Goal: Entertainment & Leisure: Consume media (video, audio)

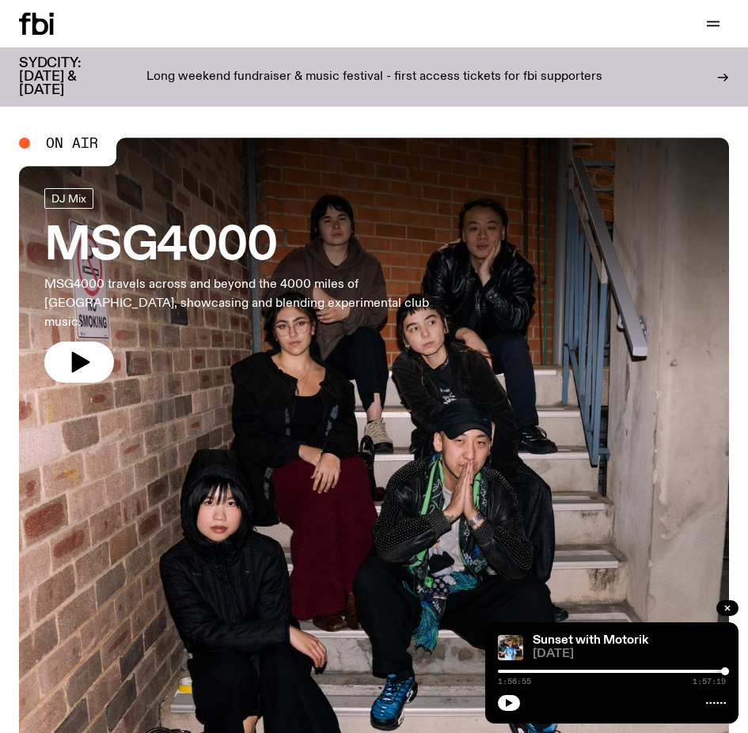
click at [344, 32] on div "Schedule Explore Read Volunteer Newsletter" at bounding box center [193, 24] width 349 height 22
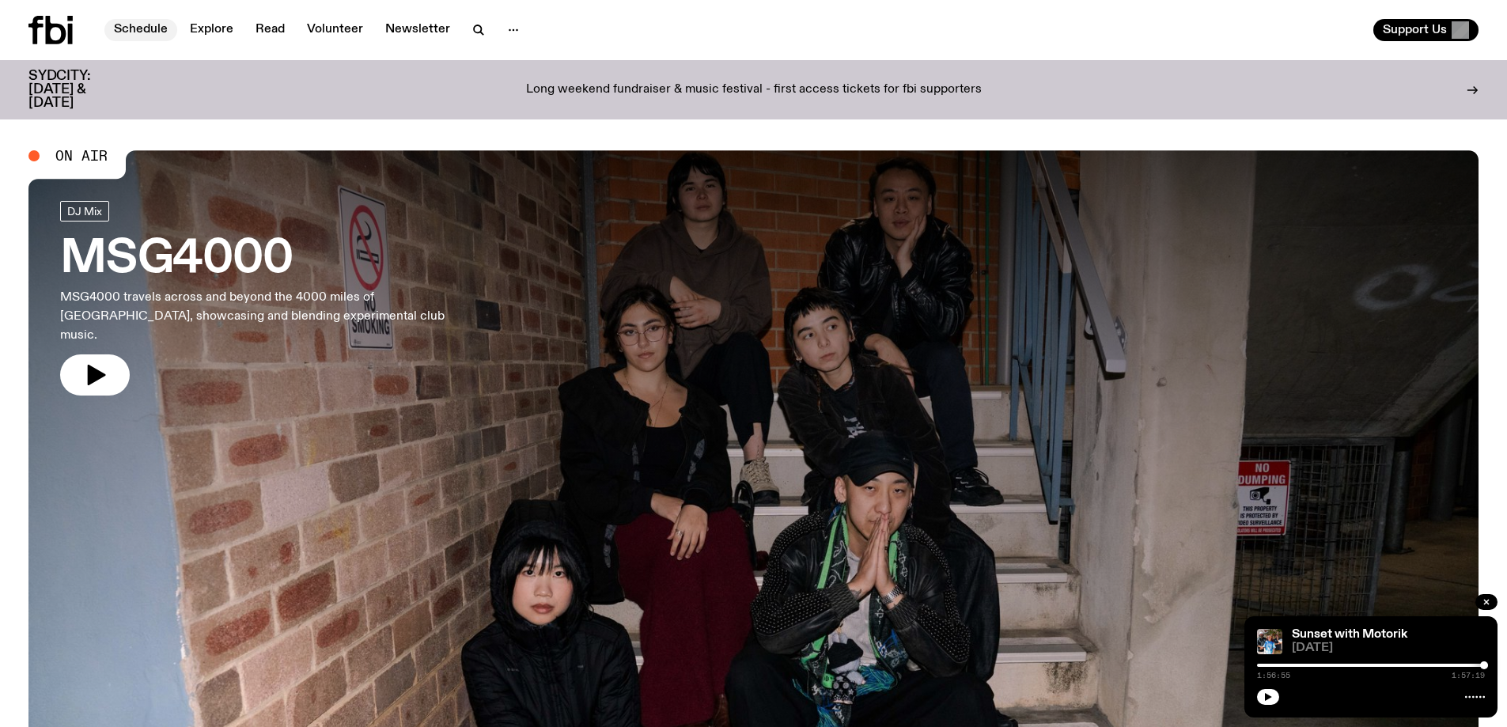
click at [155, 24] on link "Schedule" at bounding box center [140, 30] width 73 height 22
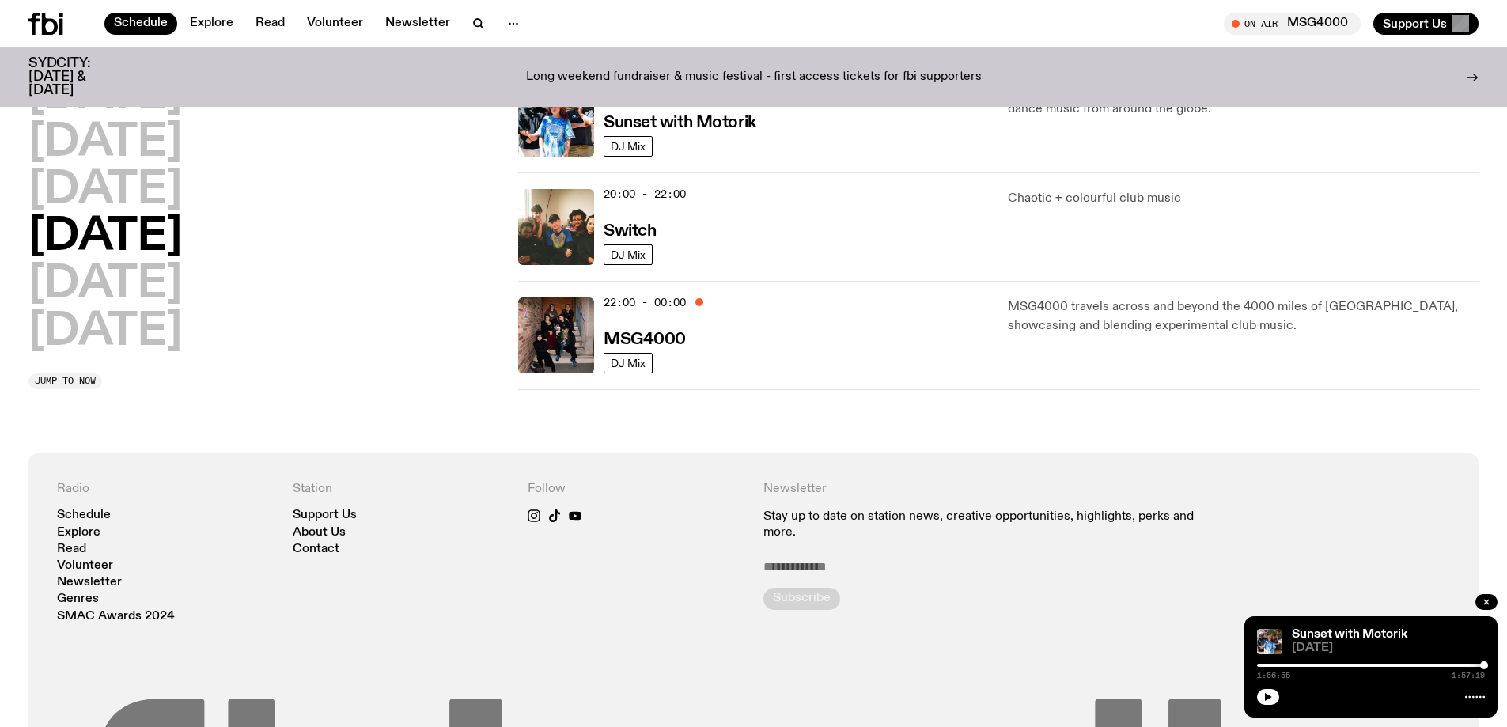
scroll to position [456, 0]
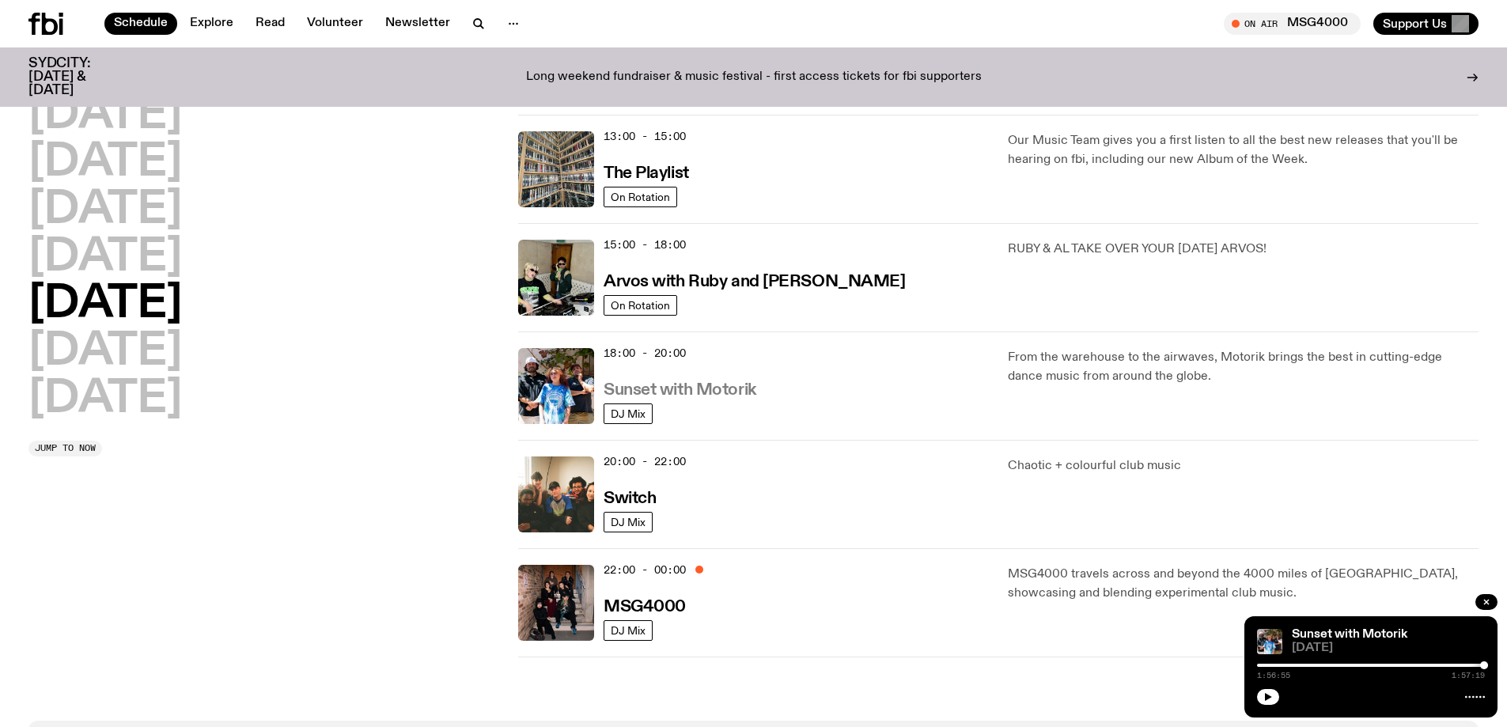
click at [702, 386] on h3 "Sunset with Motorik" at bounding box center [680, 390] width 153 height 17
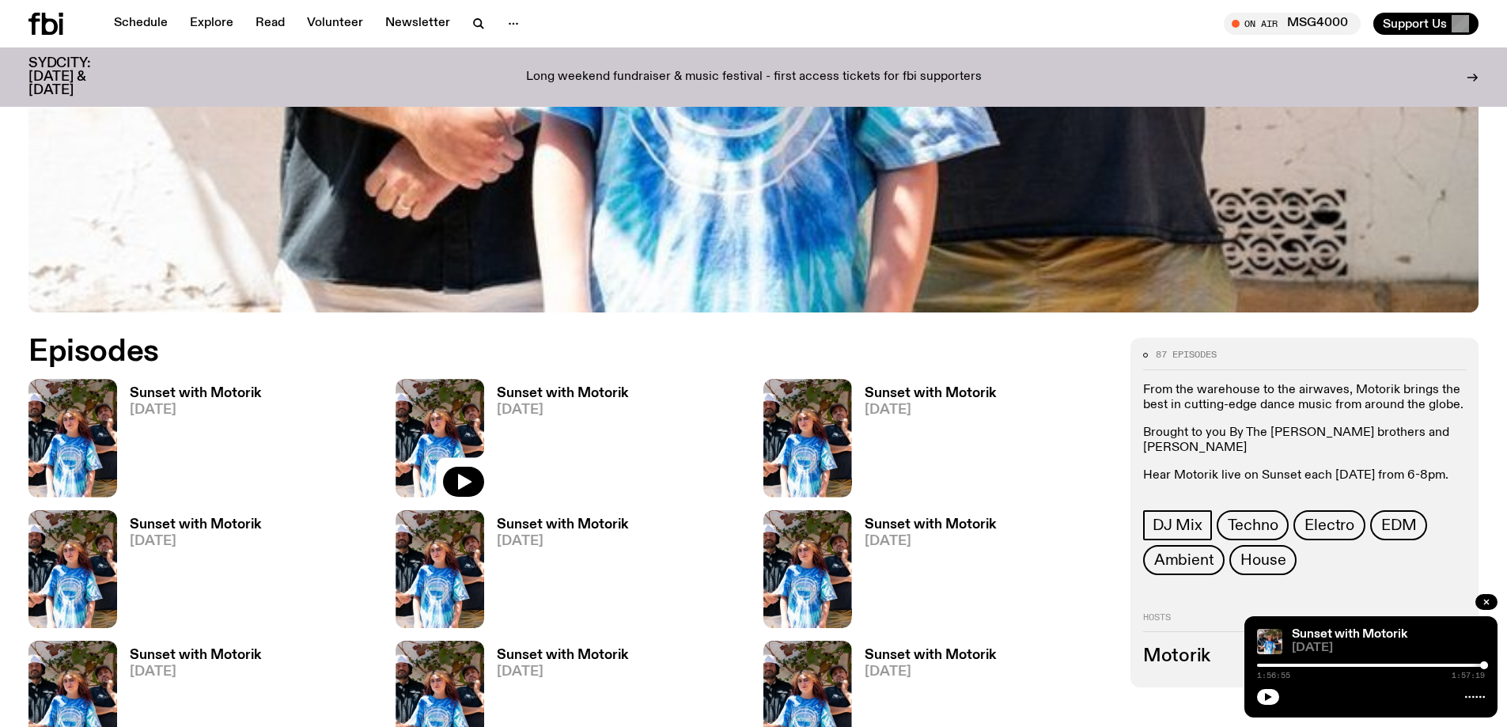
scroll to position [863, 0]
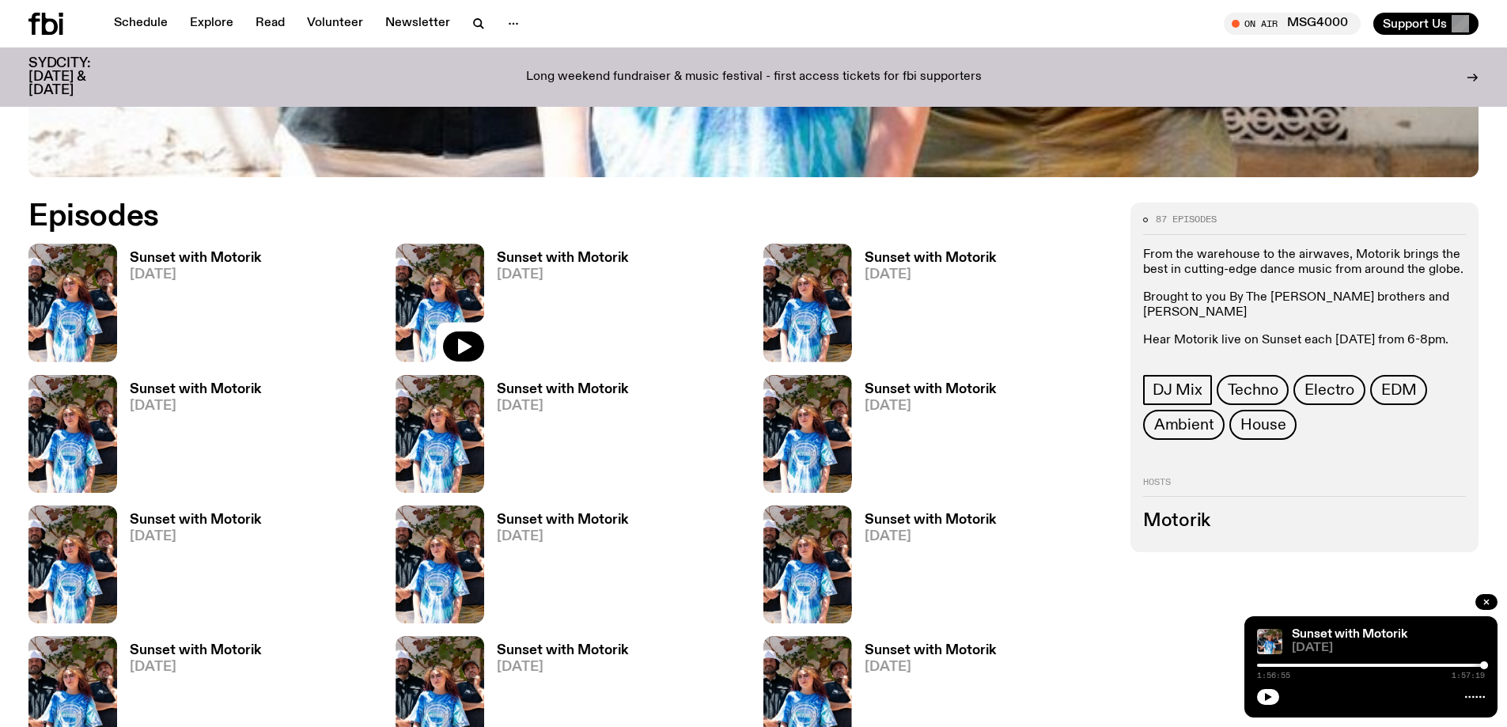
click at [122, 282] on link "Sunset with Motorik [DATE]" at bounding box center [189, 307] width 144 height 110
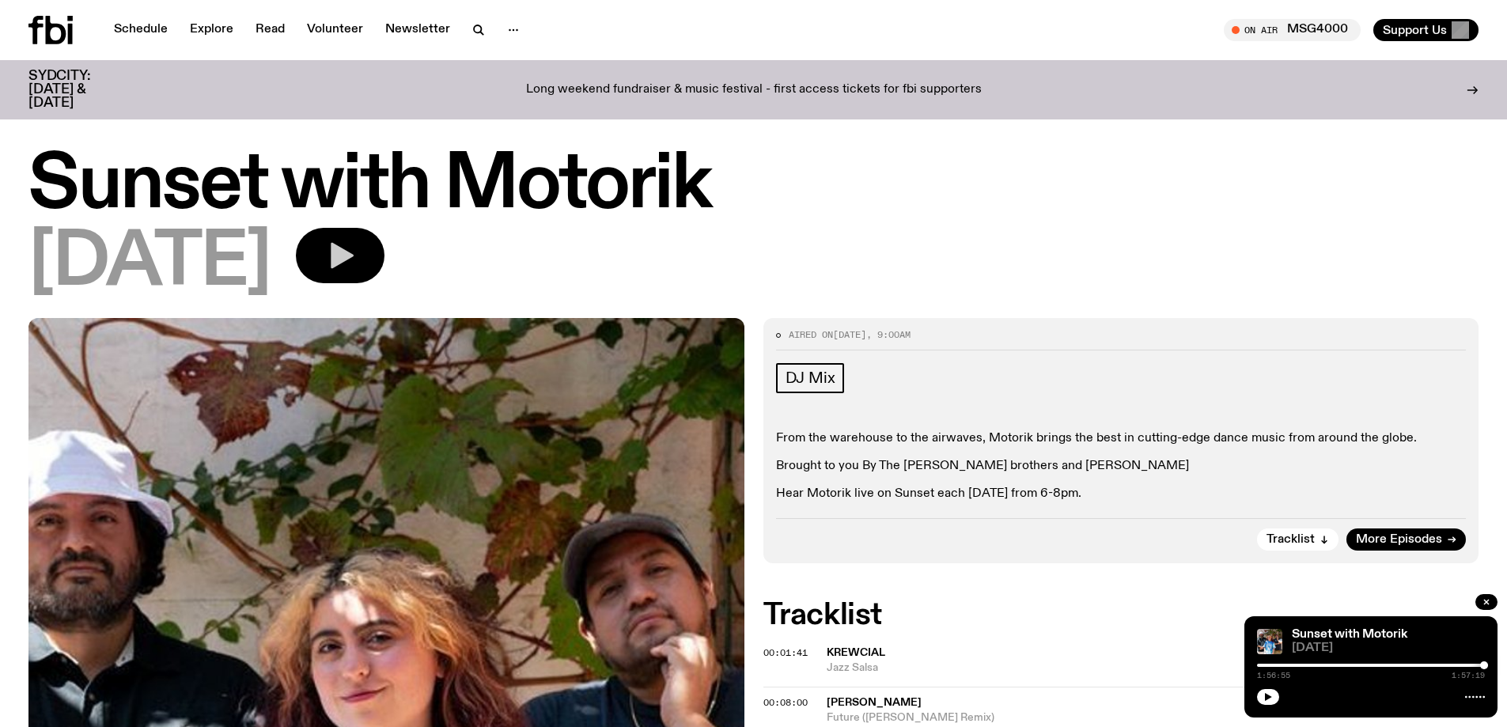
click at [356, 266] on icon "button" at bounding box center [340, 256] width 32 height 32
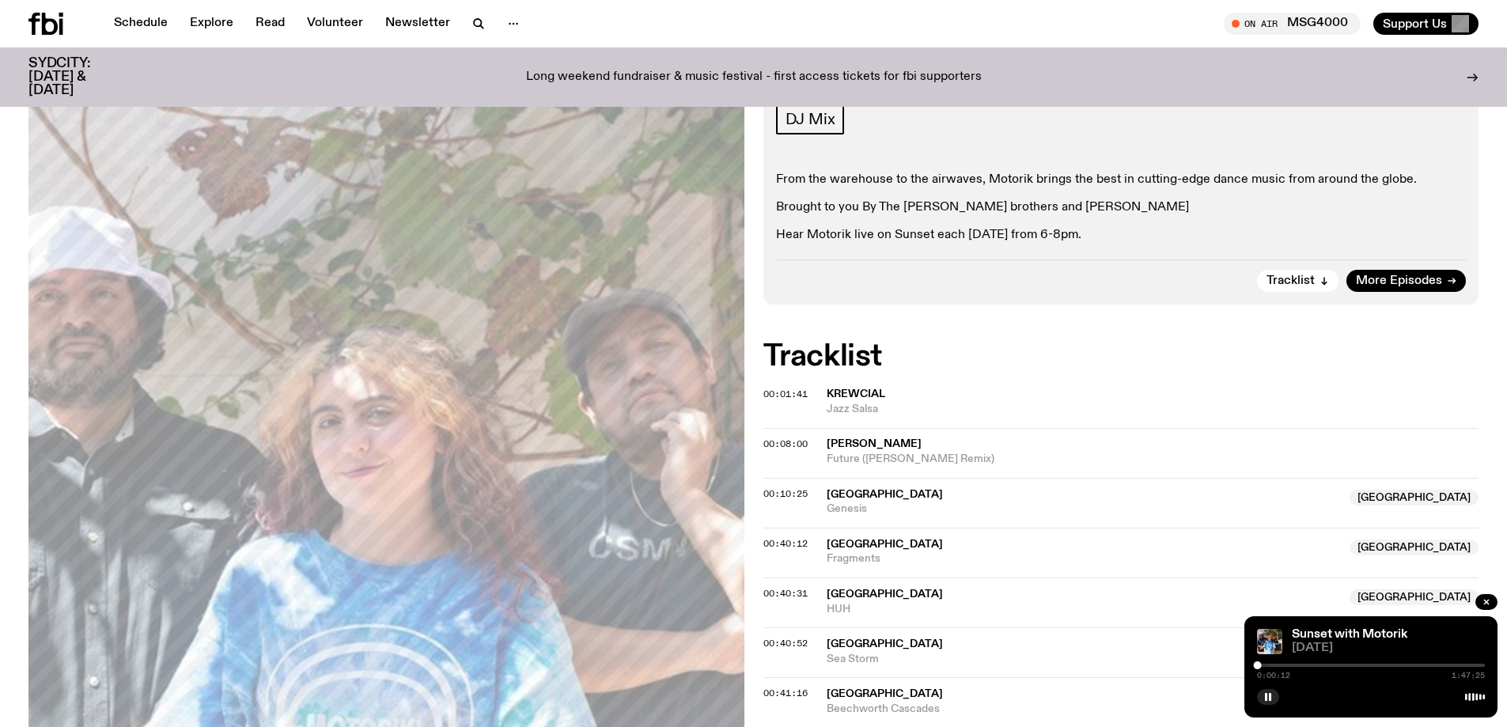
scroll to position [232, 0]
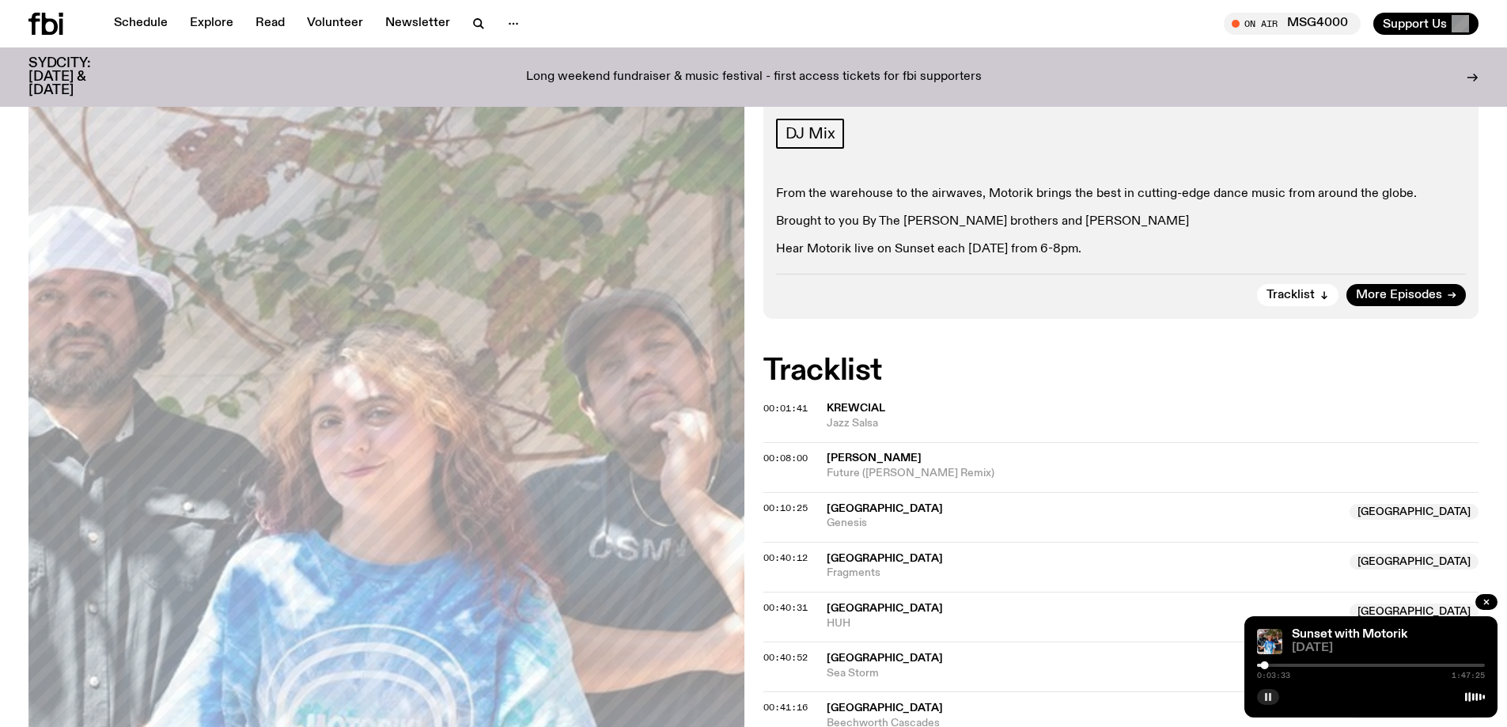
click at [747, 693] on icon "button" at bounding box center [1267, 696] width 9 height 9
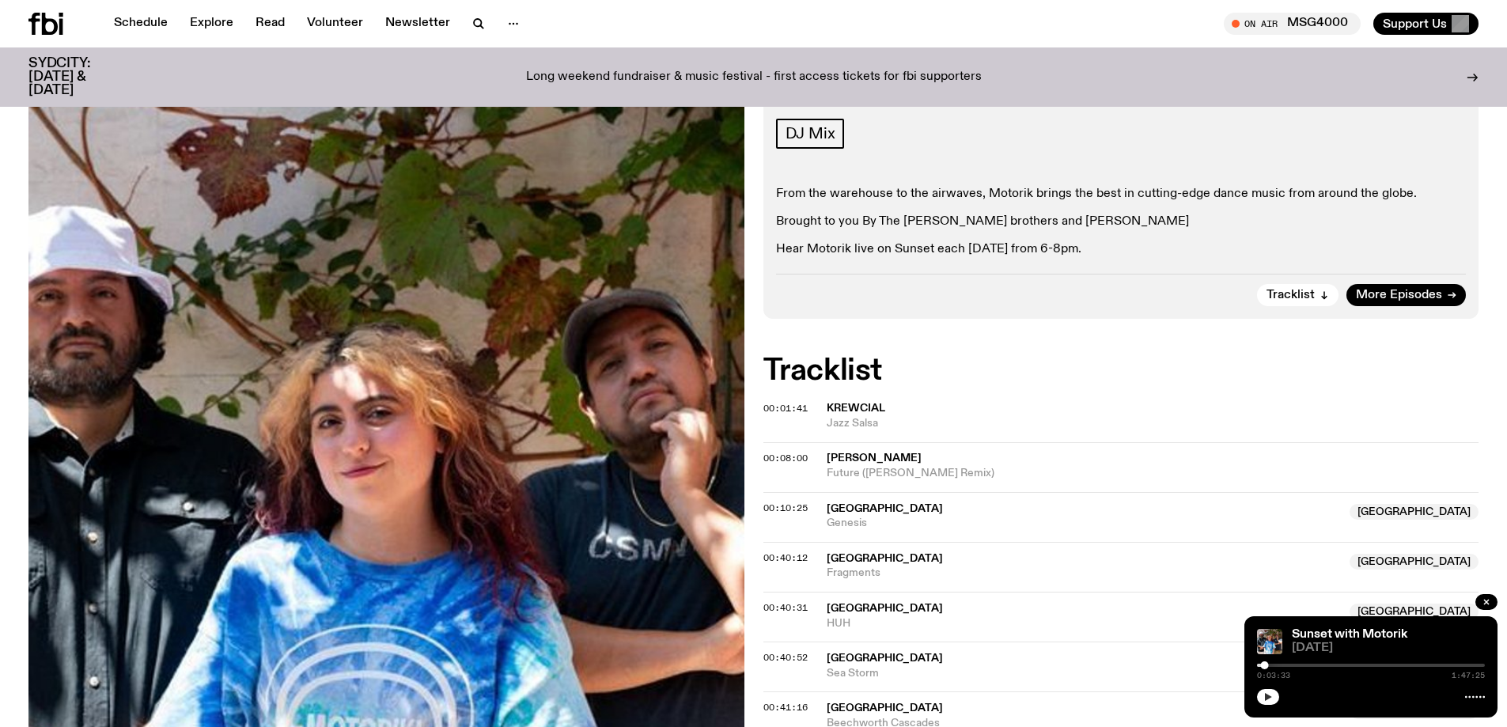
click at [747, 702] on button "button" at bounding box center [1268, 697] width 22 height 16
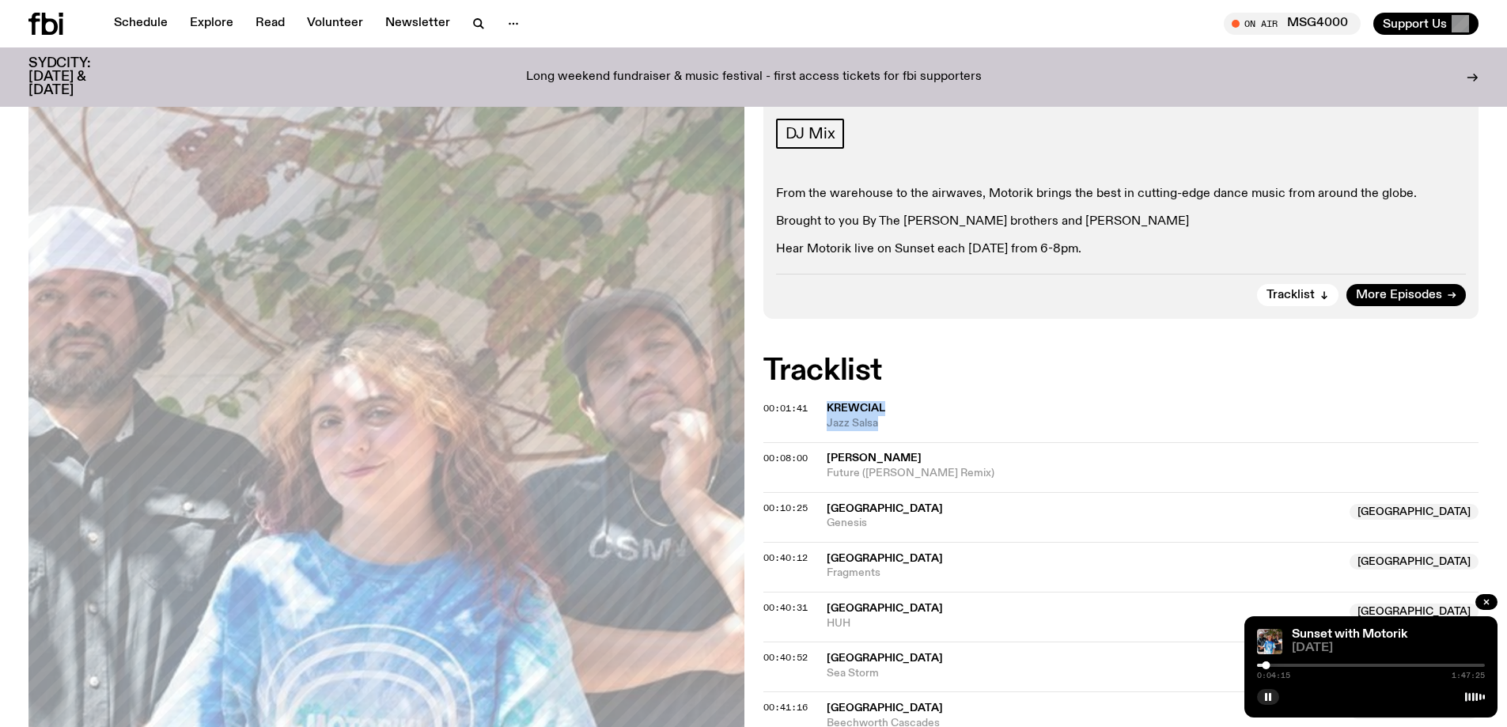
drag, startPoint x: 825, startPoint y: 410, endPoint x: 890, endPoint y: 422, distance: 66.1
click at [747, 442] on div "00:01:41 Krewcial Jazz Salsa" at bounding box center [1121, 467] width 716 height 50
copy div "Krewcial Jazz Salsa"
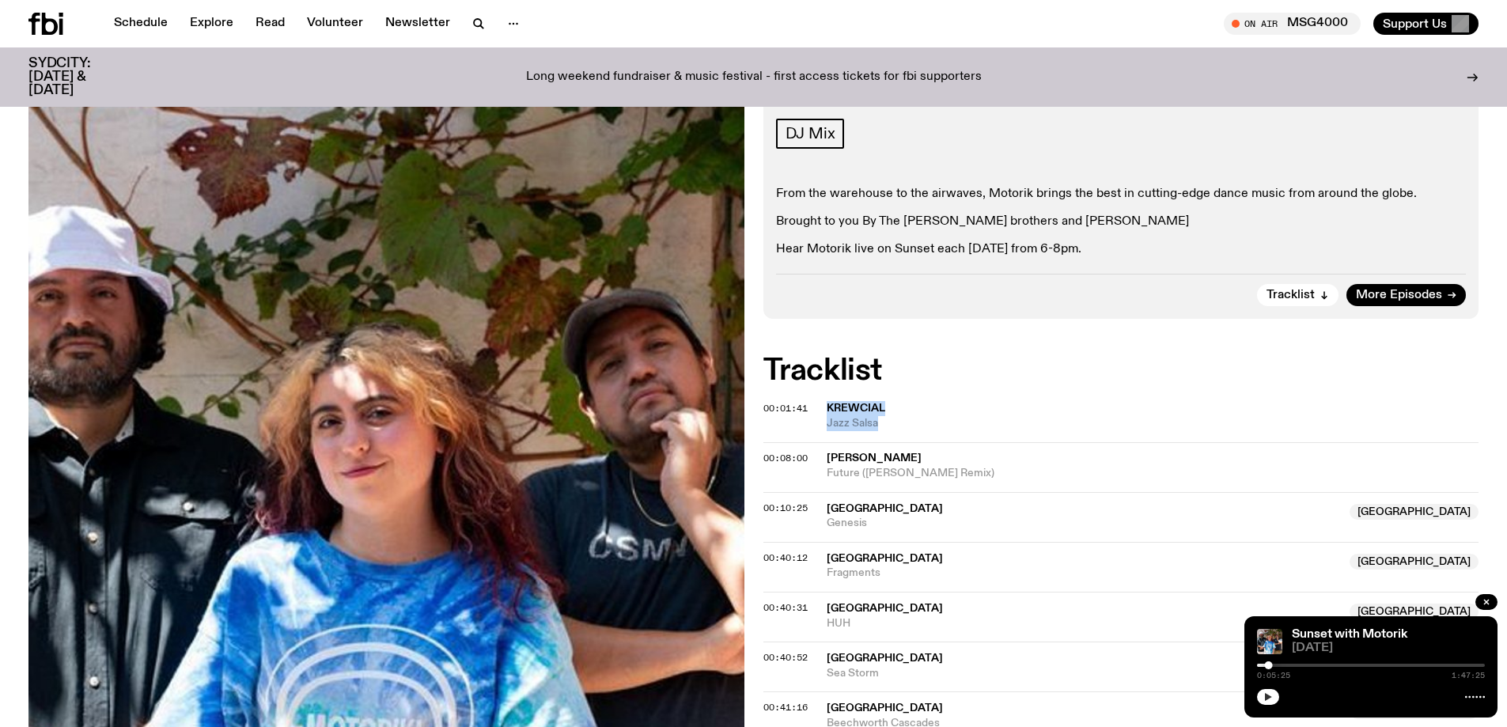
click at [747, 694] on button "button" at bounding box center [1268, 697] width 22 height 16
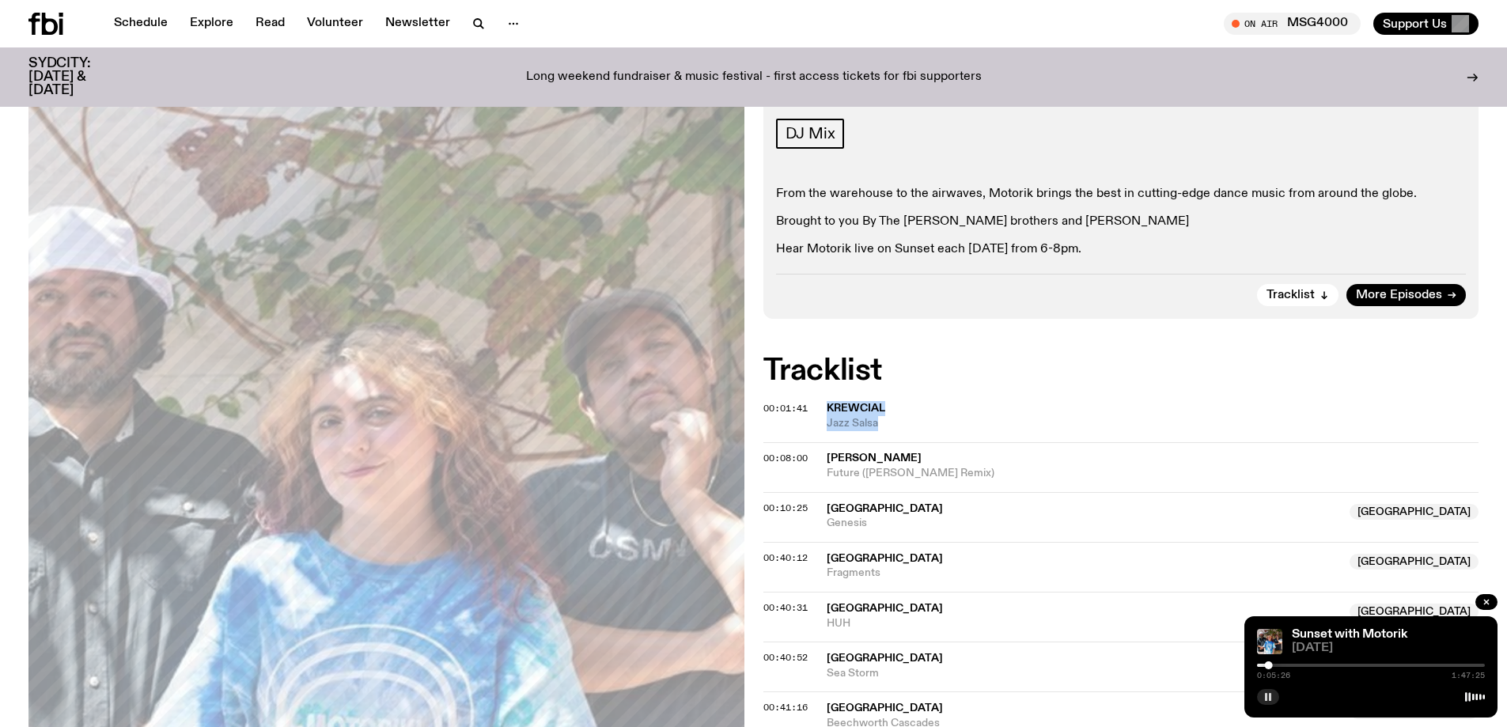
click at [747, 691] on button "button" at bounding box center [1268, 697] width 22 height 16
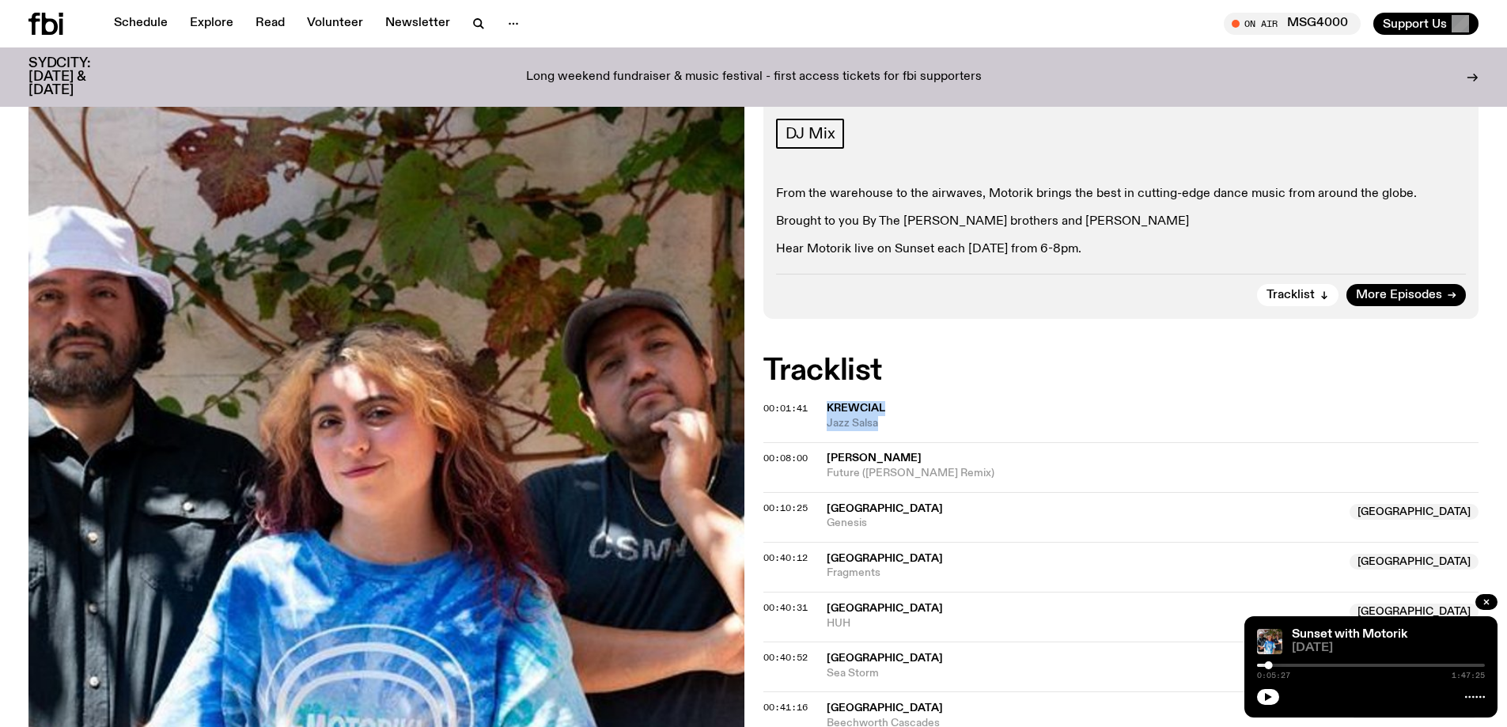
click at [747, 695] on div at bounding box center [1371, 695] width 228 height 19
click at [747, 695] on icon "button" at bounding box center [1267, 696] width 9 height 9
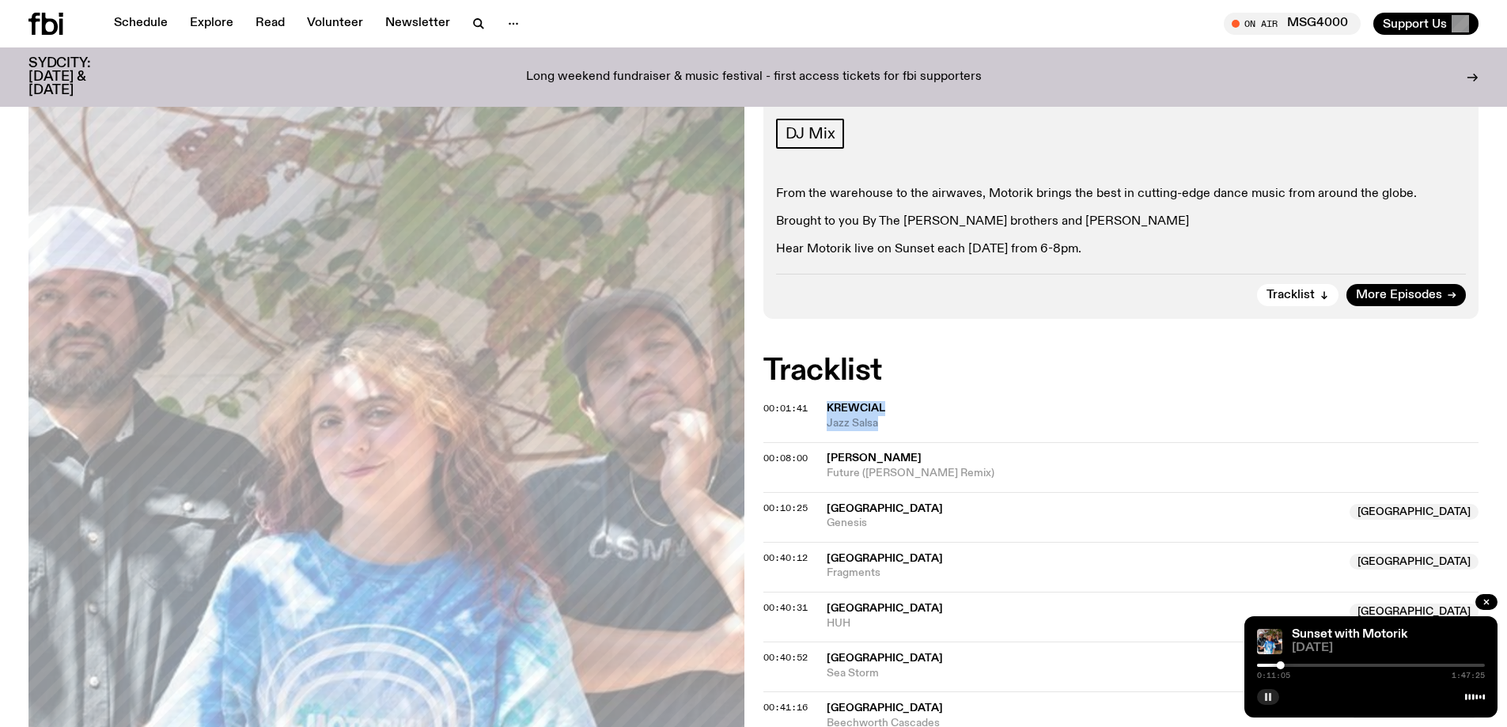
click at [747, 693] on icon "button" at bounding box center [1267, 696] width 9 height 9
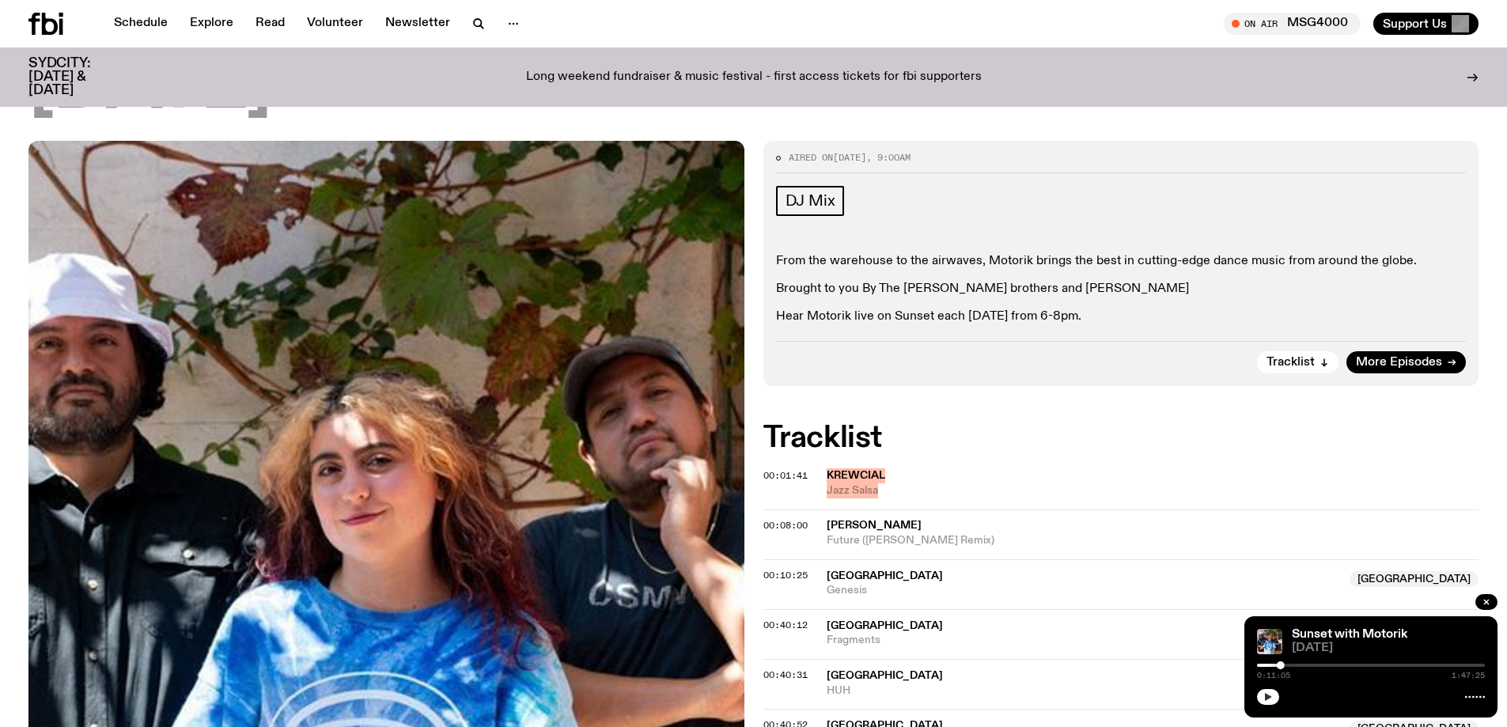
scroll to position [153, 0]
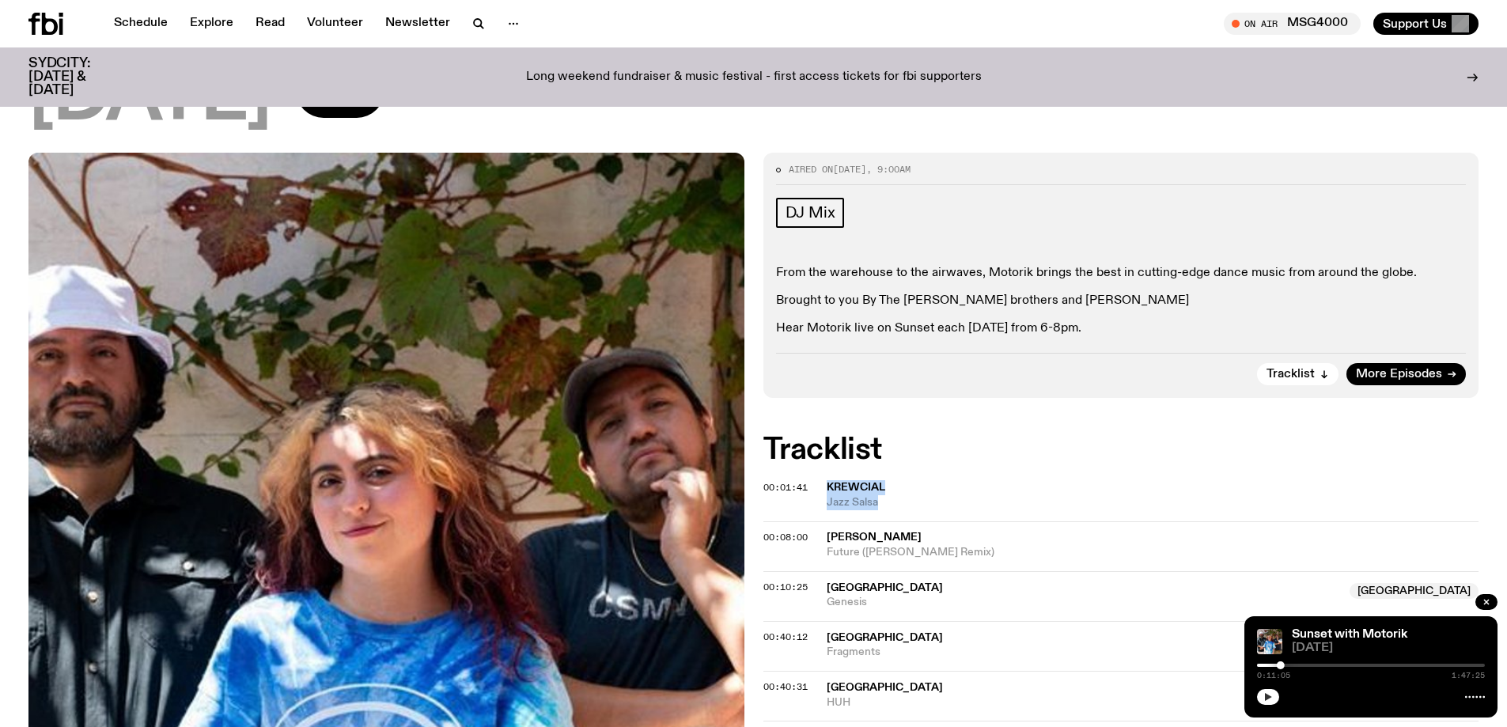
click at [747, 699] on div at bounding box center [1371, 695] width 228 height 19
click at [747, 697] on icon "button" at bounding box center [1268, 697] width 7 height 8
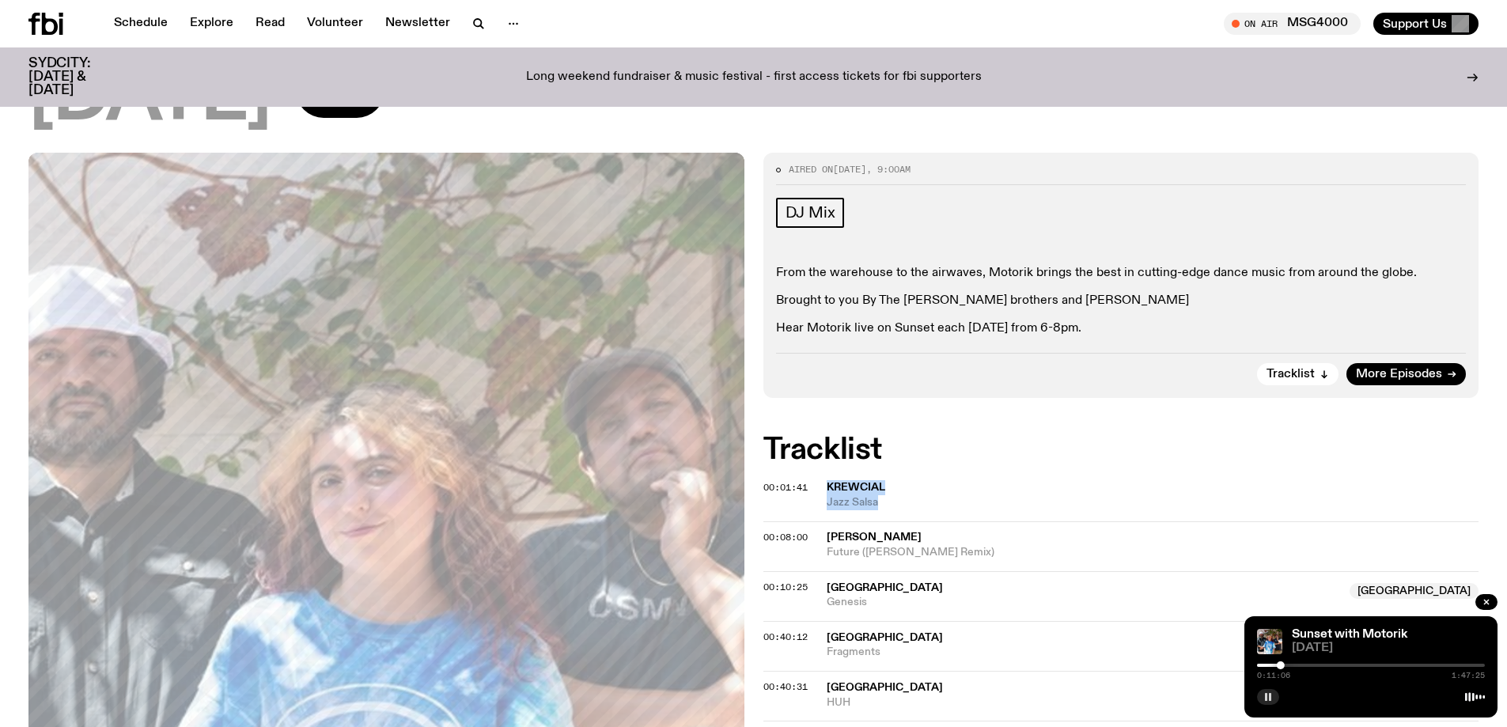
click at [747, 664] on div at bounding box center [1281, 665] width 8 height 8
click at [747, 666] on div at bounding box center [1282, 665] width 8 height 8
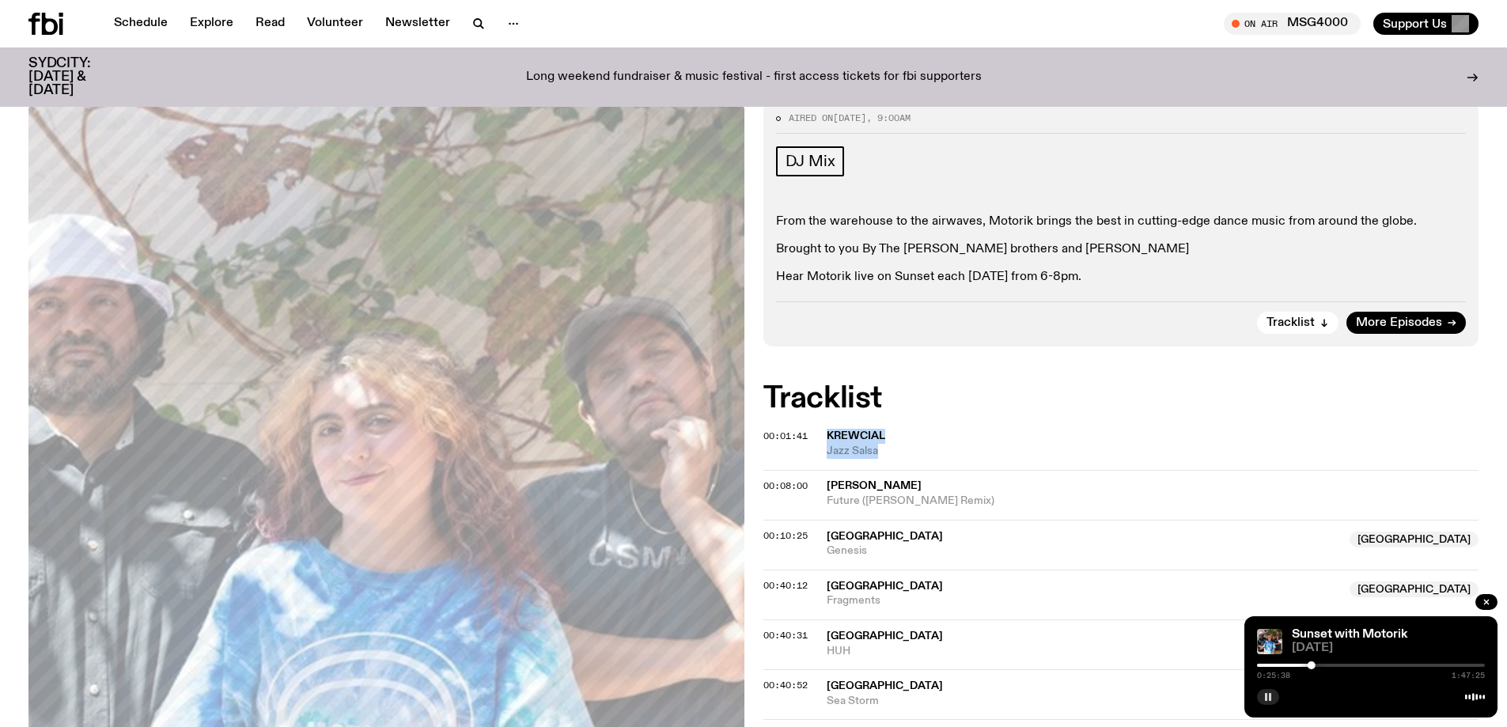
scroll to position [232, 0]
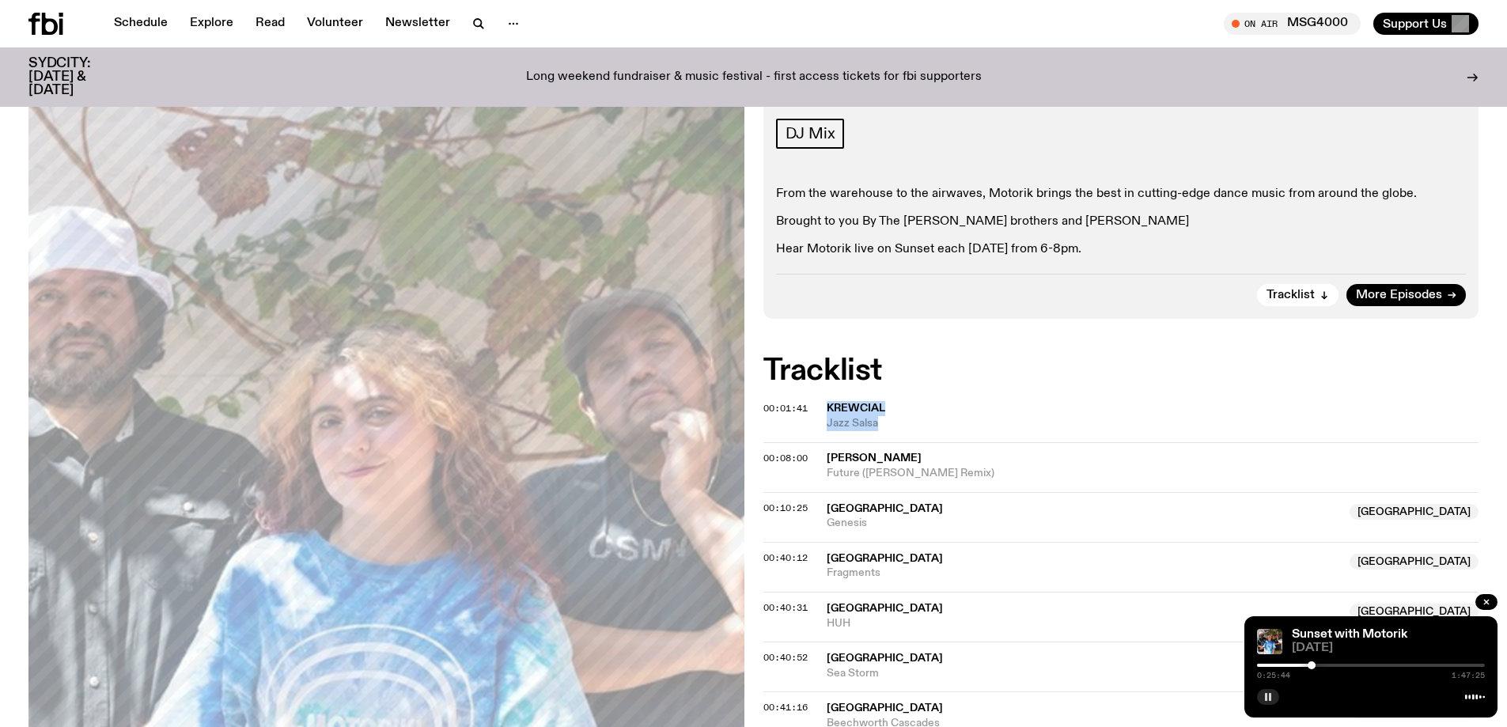
click at [747, 666] on div at bounding box center [1312, 665] width 8 height 8
click at [747, 664] on div at bounding box center [1371, 665] width 228 height 3
click at [747, 662] on div "0:42:32 1:47:25" at bounding box center [1371, 670] width 228 height 19
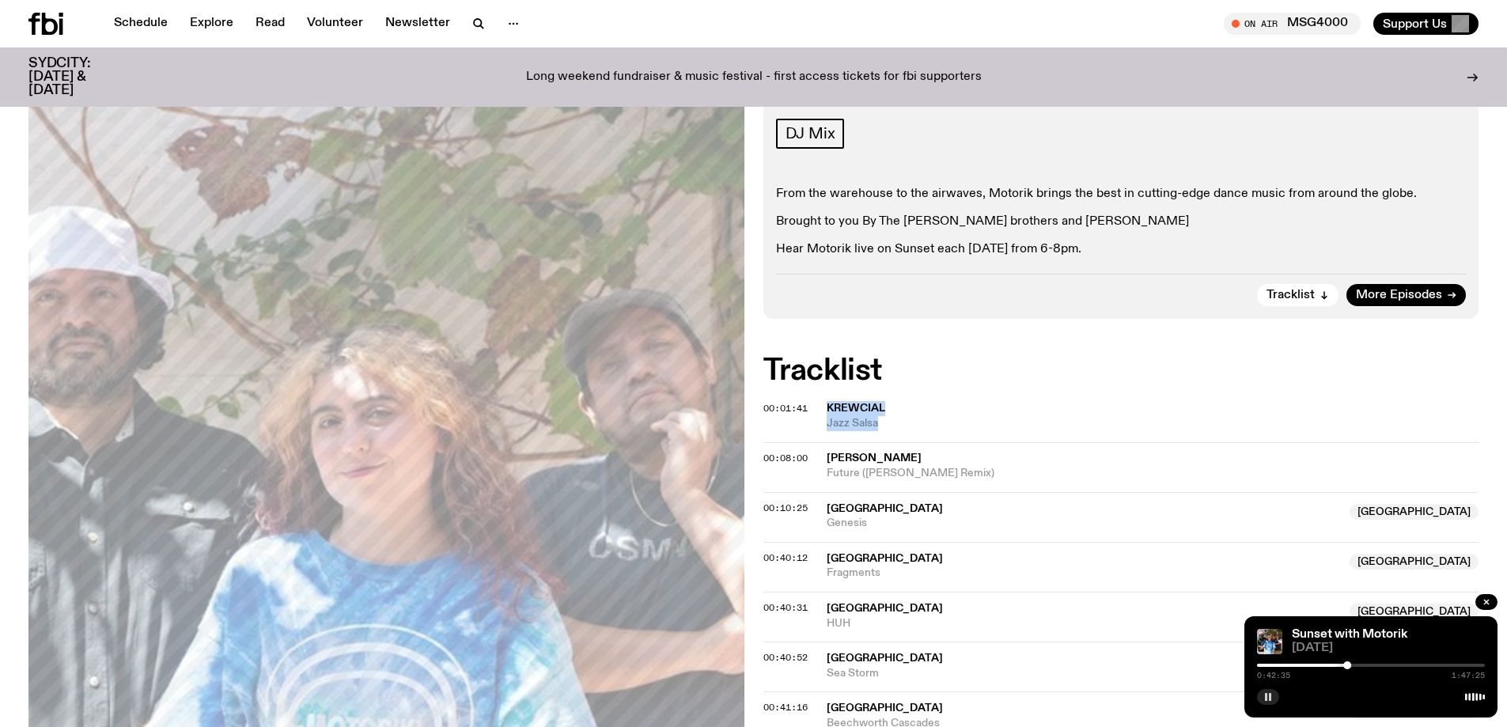
click at [747, 664] on div at bounding box center [1371, 665] width 228 height 3
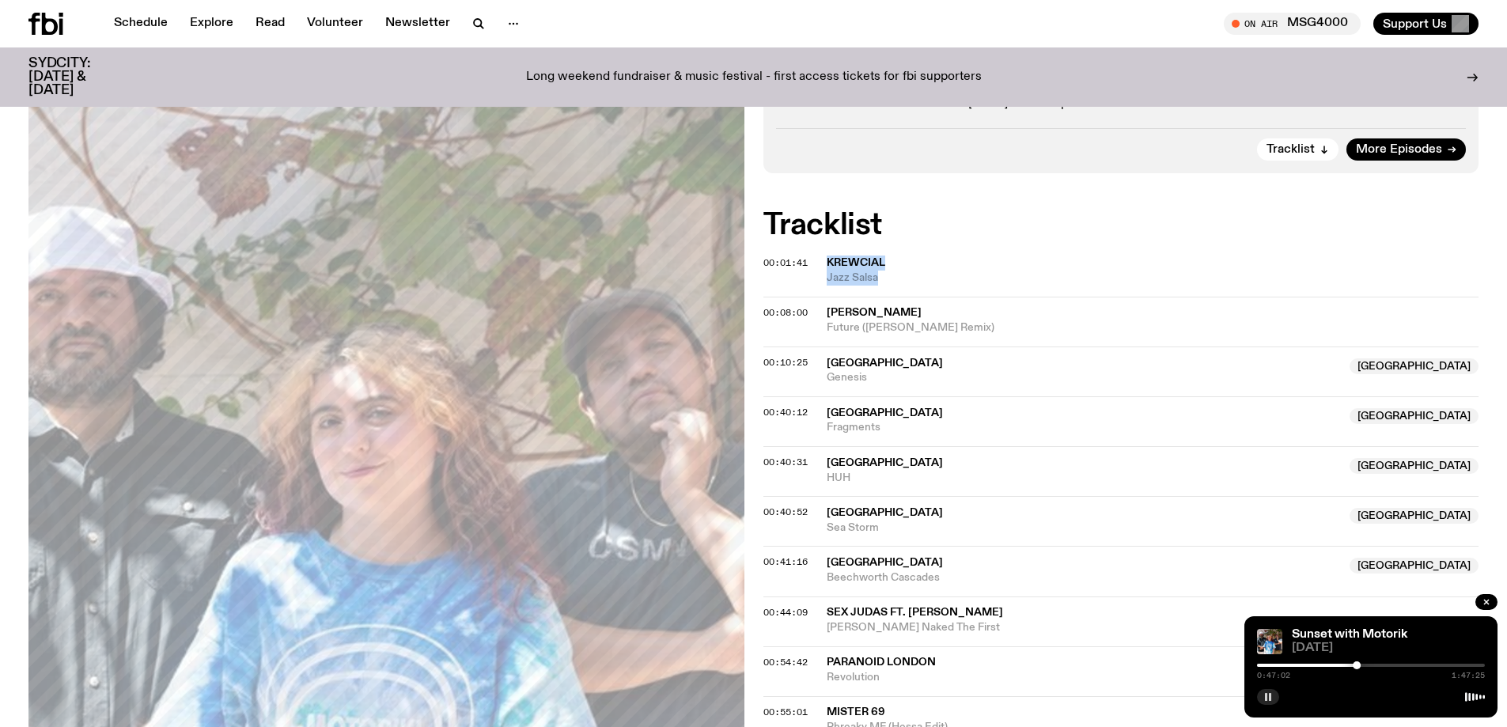
scroll to position [390, 0]
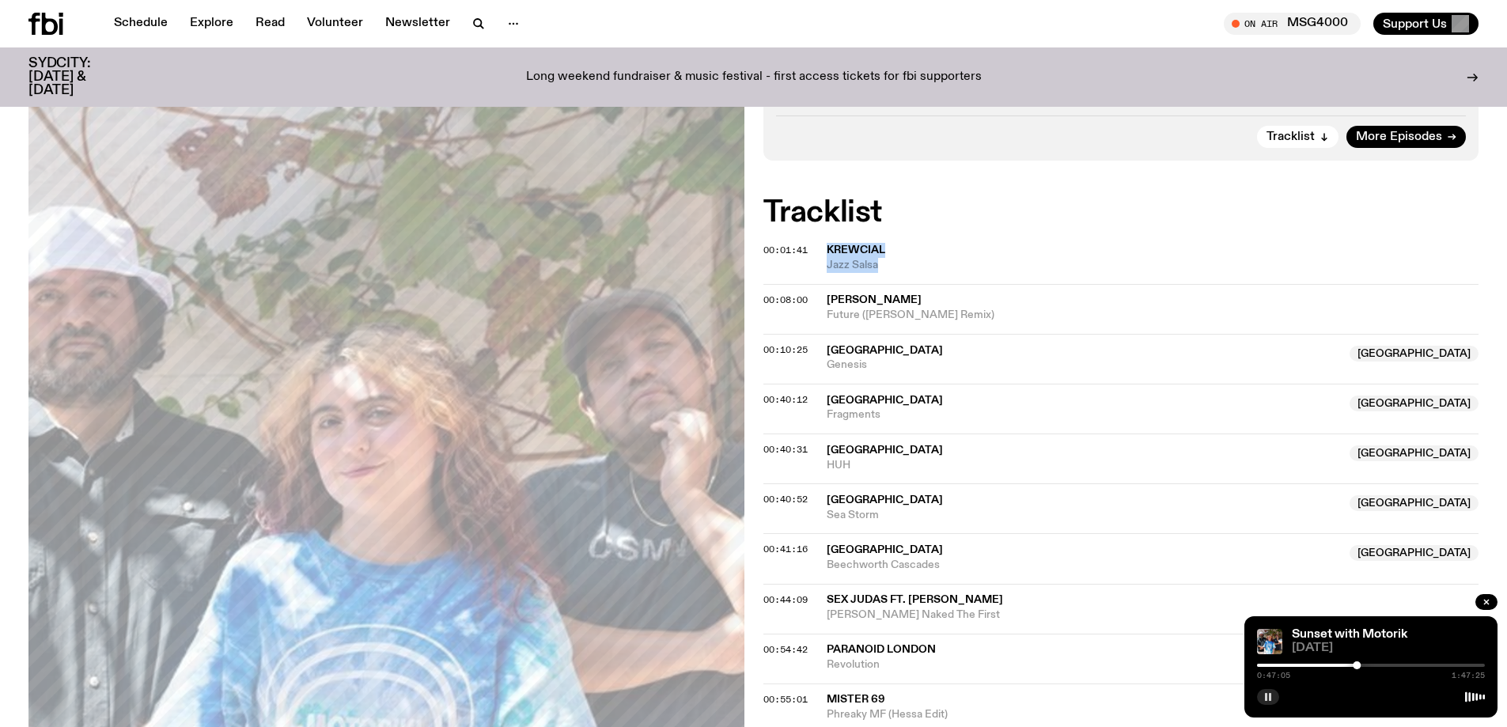
click at [747, 664] on div at bounding box center [1243, 665] width 228 height 3
click at [747, 664] on div at bounding box center [1238, 665] width 228 height 3
click at [747, 664] on div at bounding box center [1347, 665] width 8 height 8
click at [747, 667] on div at bounding box center [1347, 665] width 8 height 8
drag, startPoint x: 951, startPoint y: 617, endPoint x: 821, endPoint y: 600, distance: 130.8
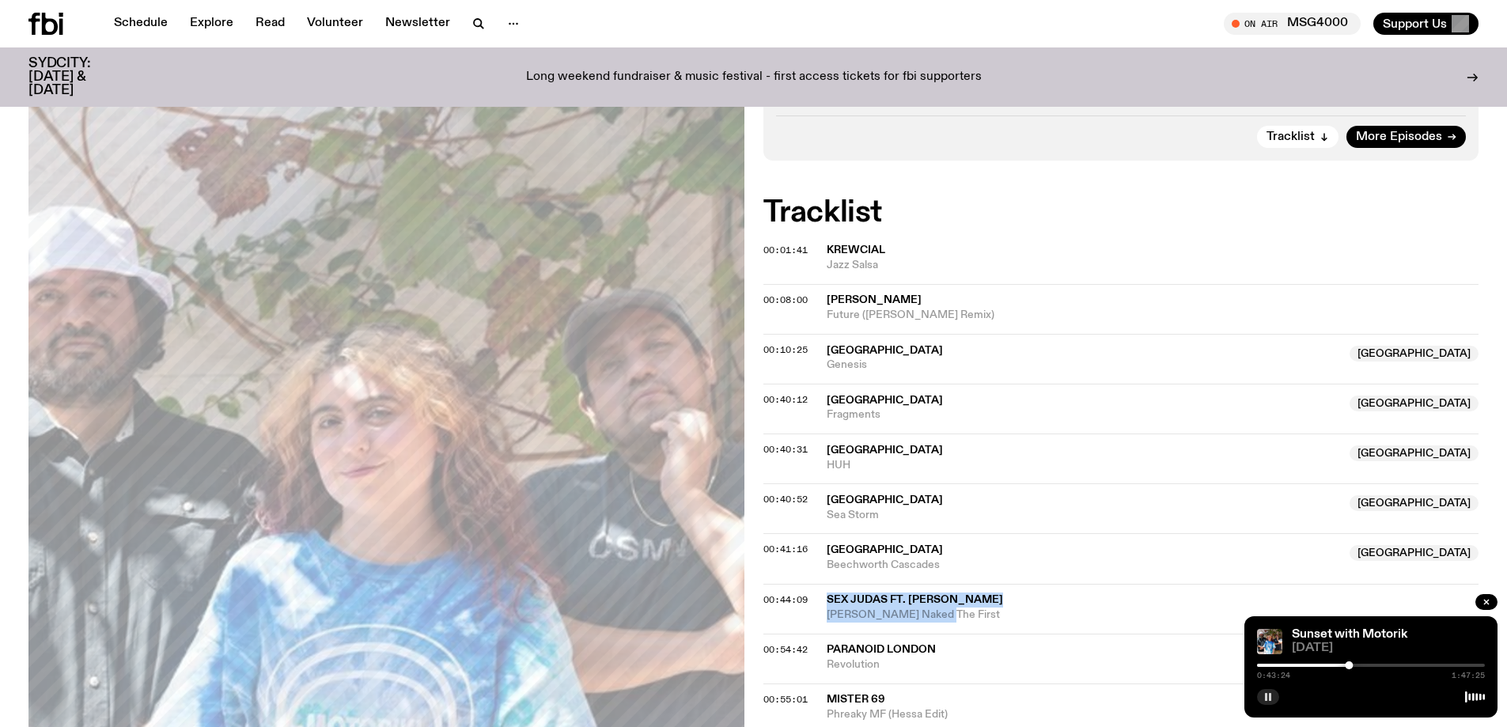
click at [747, 634] on div "00:44:09 Sex [PERSON_NAME] ft. [PERSON_NAME] Naked The First" at bounding box center [1121, 659] width 716 height 50
copy div "Sex Judas ft. [PERSON_NAME] Naked The First"
click at [747, 695] on rect "button" at bounding box center [1270, 697] width 2 height 8
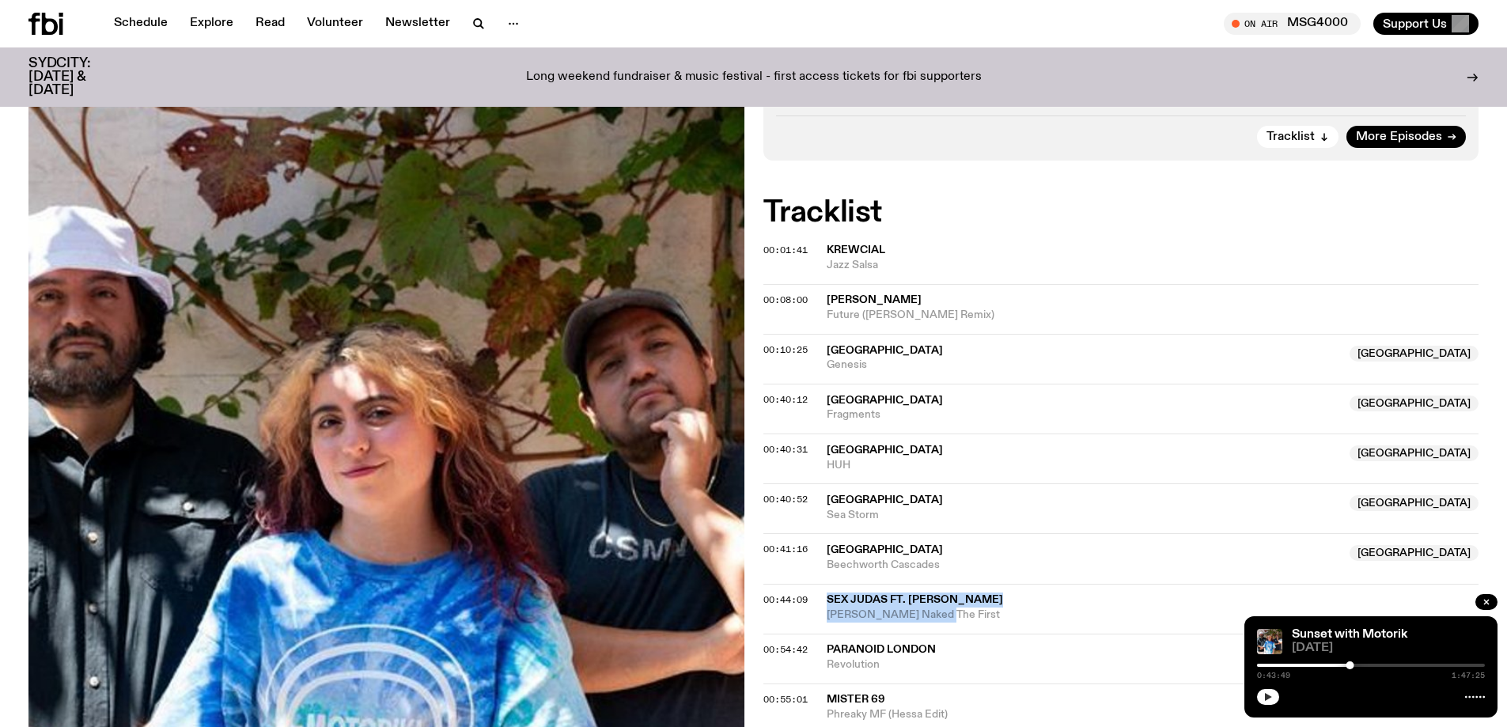
click at [747, 699] on icon "button" at bounding box center [1268, 697] width 7 height 8
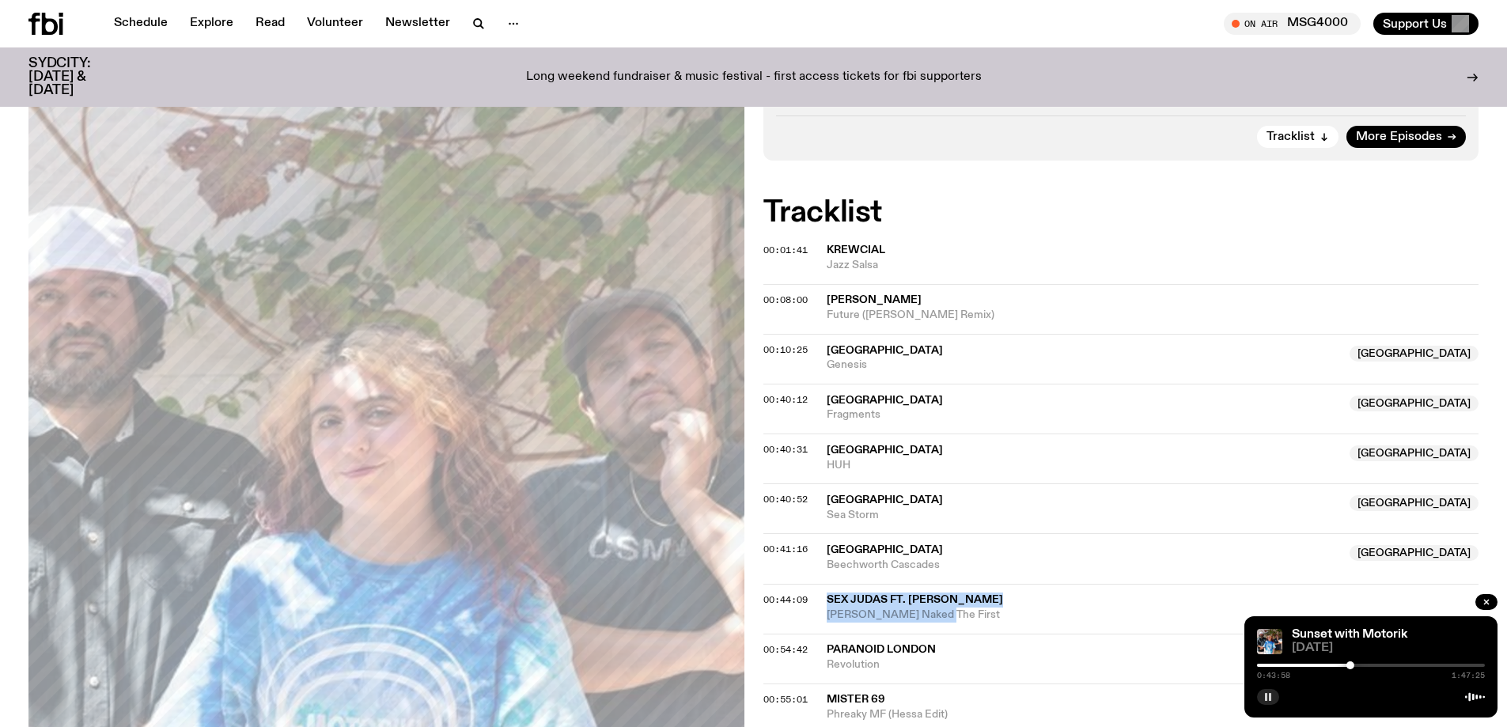
click at [747, 698] on icon "button" at bounding box center [1267, 696] width 9 height 9
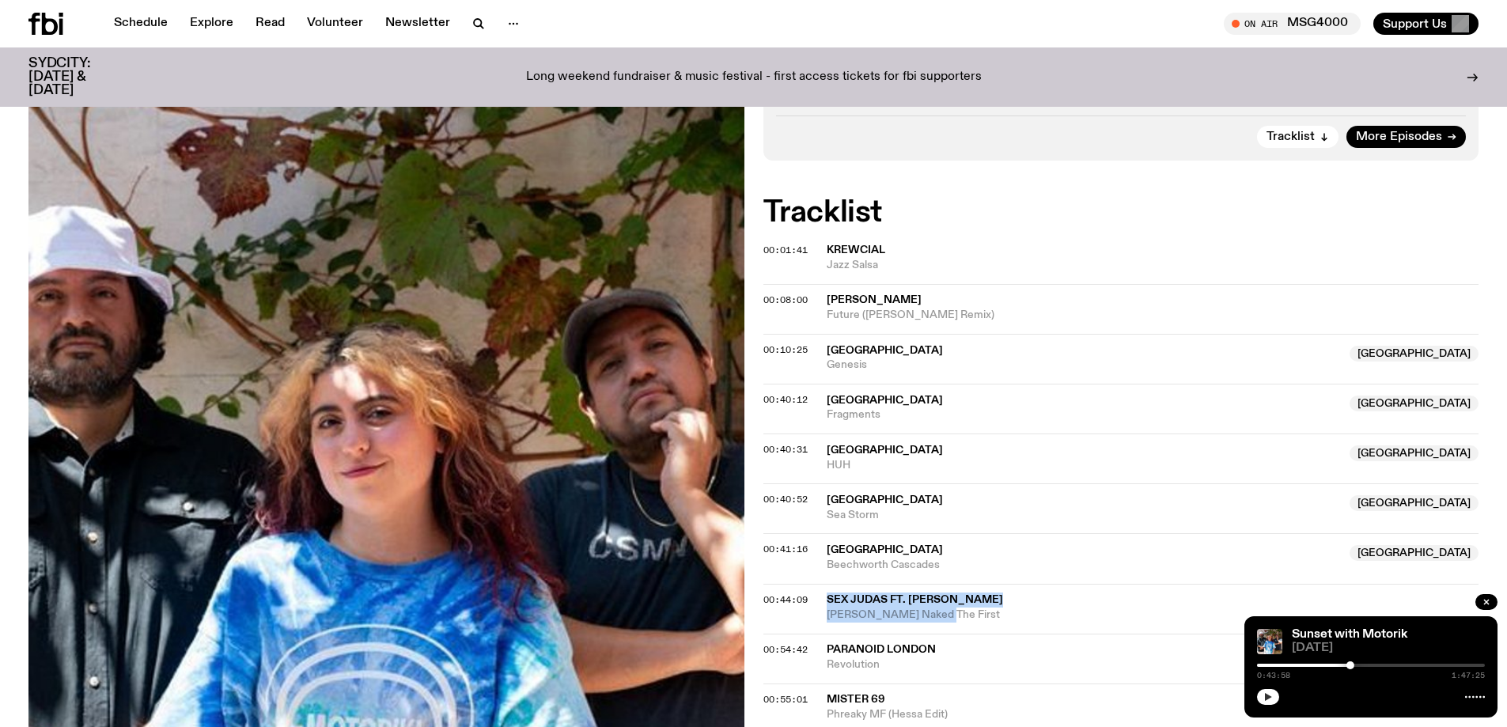
click at [747, 701] on button "button" at bounding box center [1268, 697] width 22 height 16
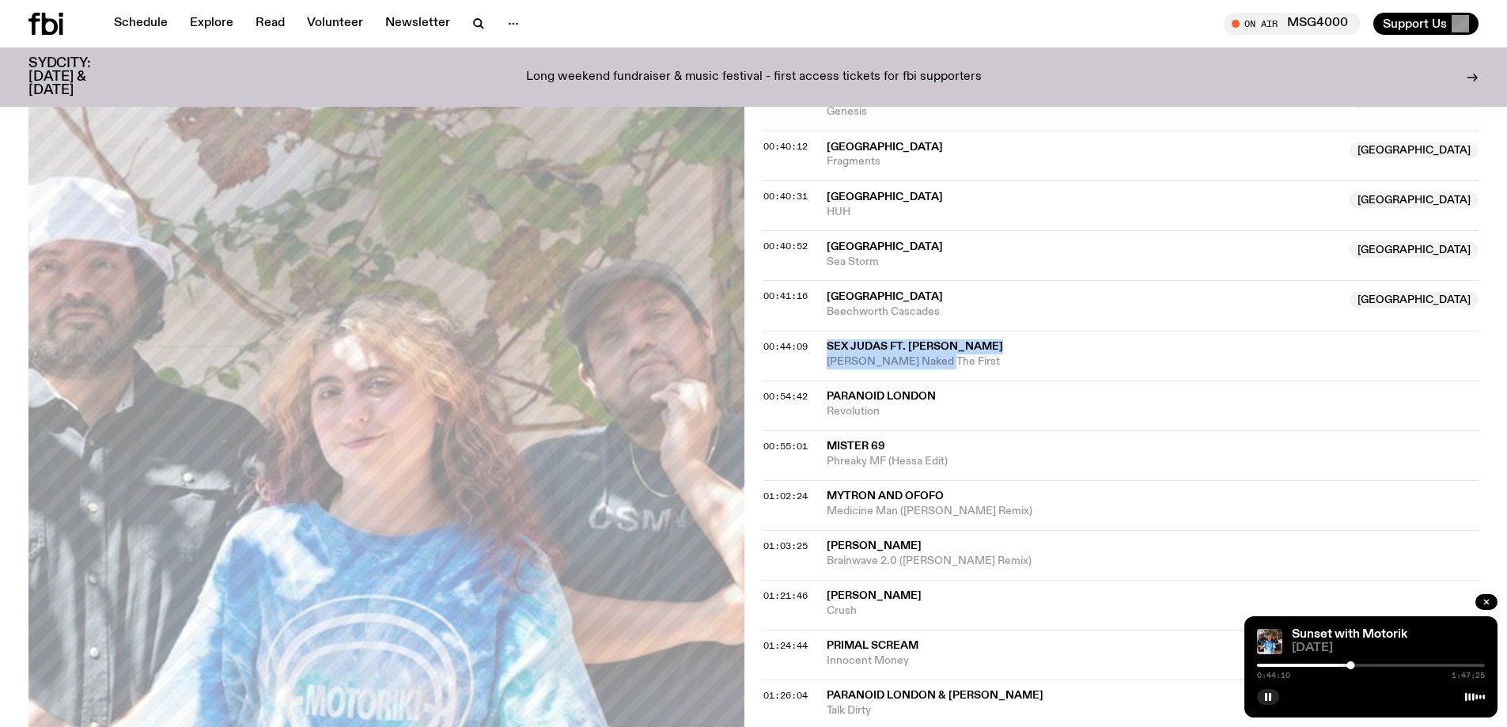
scroll to position [627, 0]
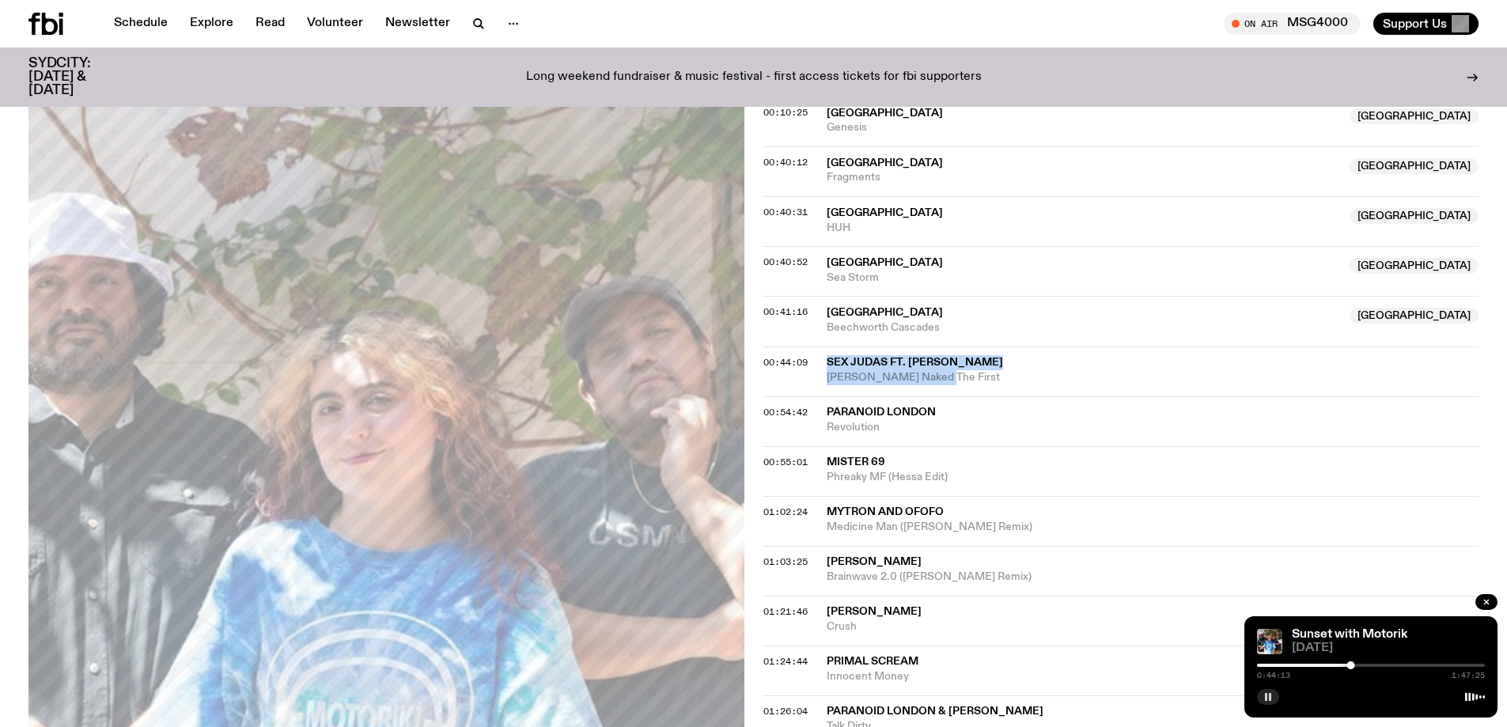
click at [747, 702] on button "button" at bounding box center [1268, 697] width 22 height 16
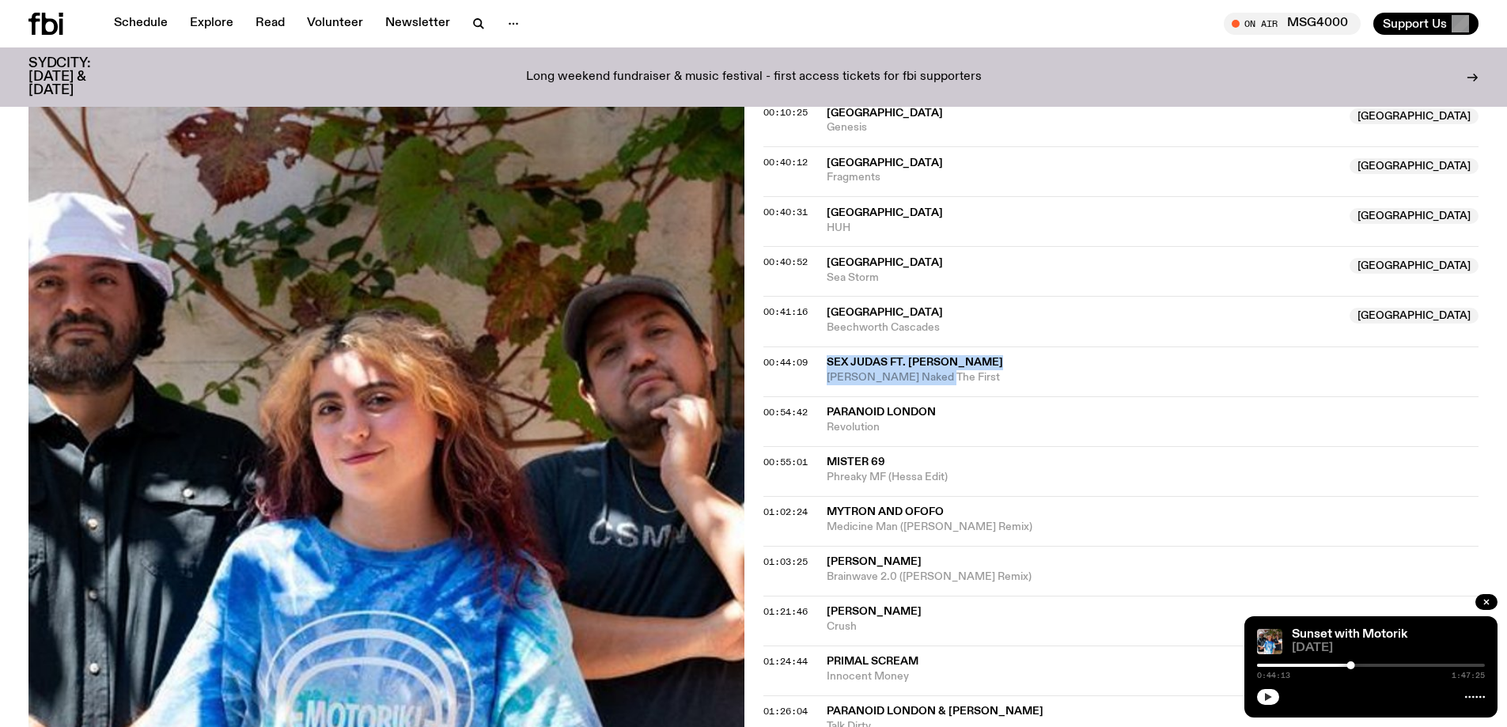
click at [747, 696] on icon "button" at bounding box center [1268, 697] width 7 height 8
click at [747, 692] on icon "button" at bounding box center [1267, 696] width 9 height 9
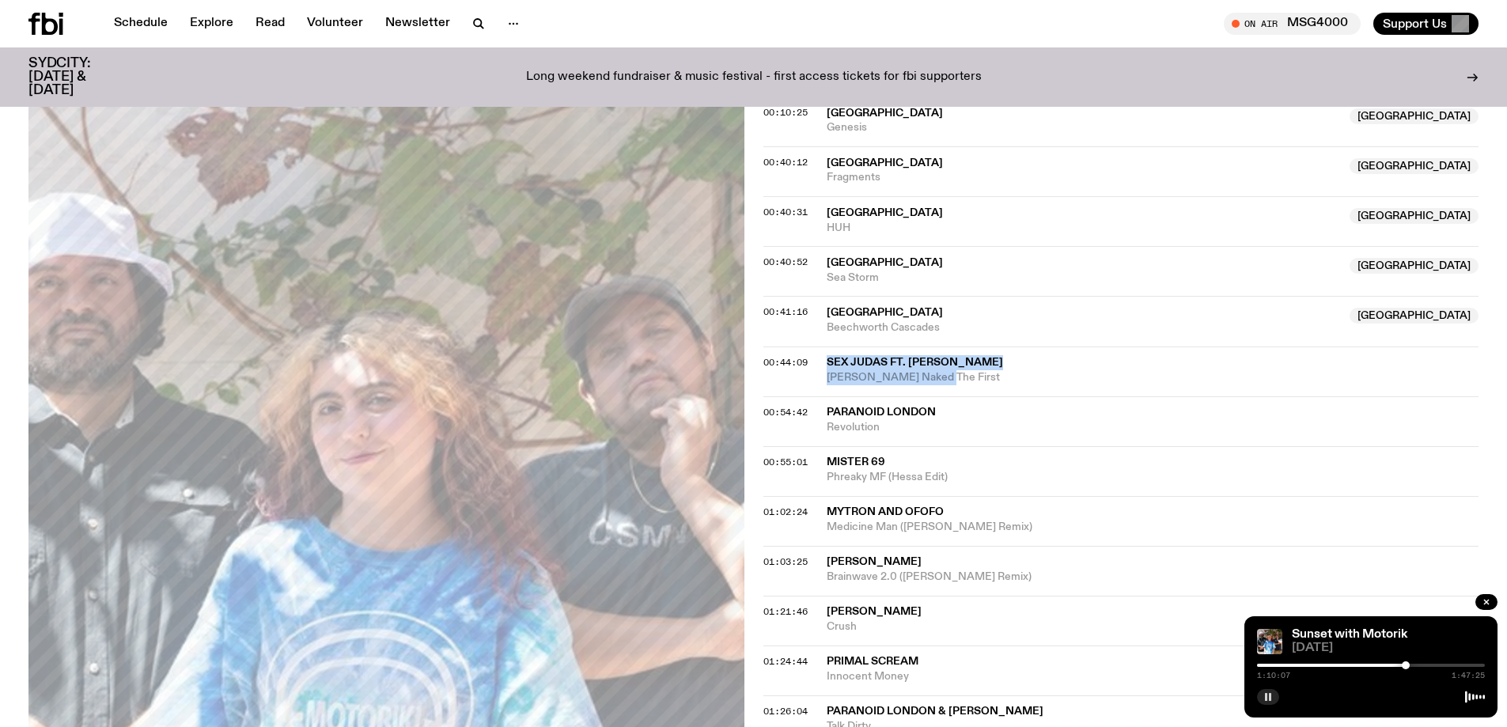
click at [747, 664] on div at bounding box center [1406, 665] width 8 height 8
click at [747, 665] on div at bounding box center [1371, 665] width 228 height 3
click at [152, 25] on link "Schedule" at bounding box center [140, 24] width 73 height 22
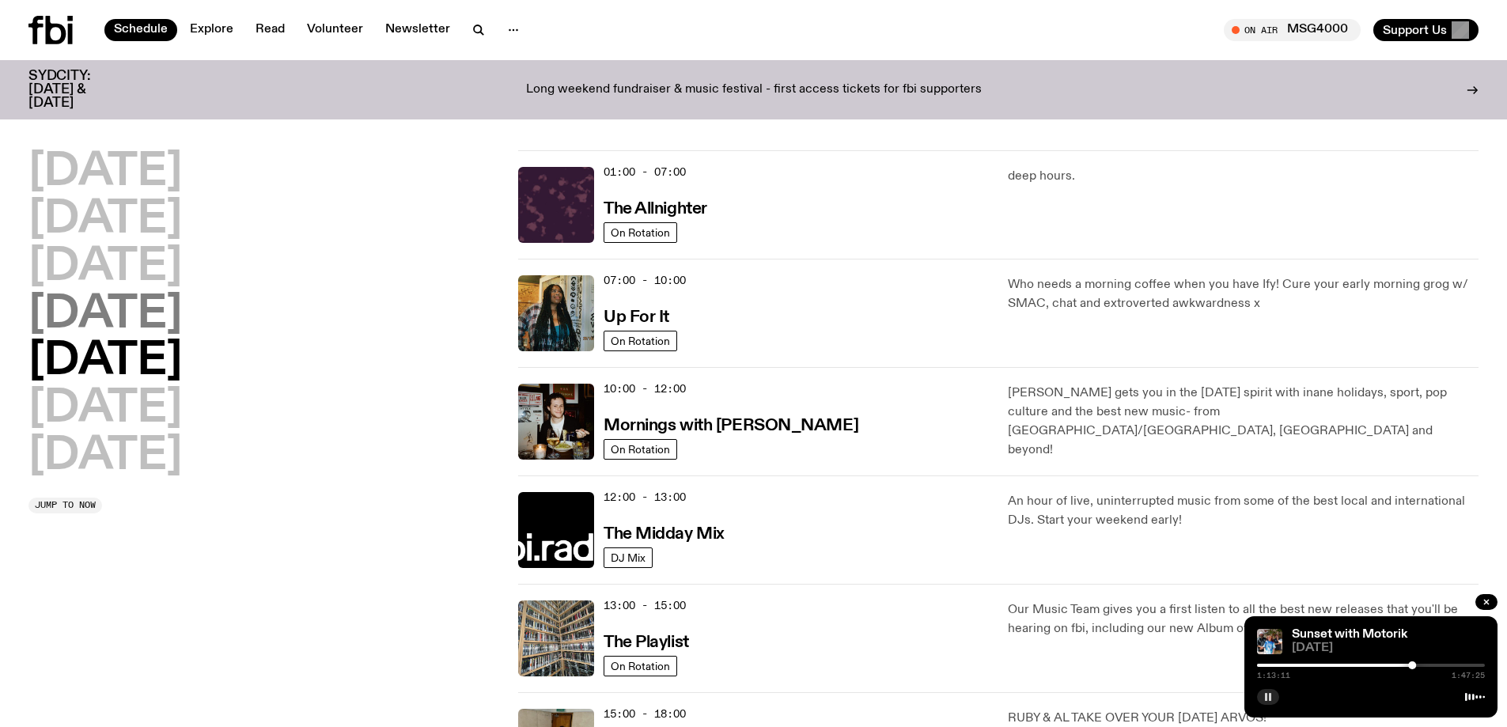
click at [168, 327] on h2 "[DATE]" at bounding box center [104, 315] width 153 height 44
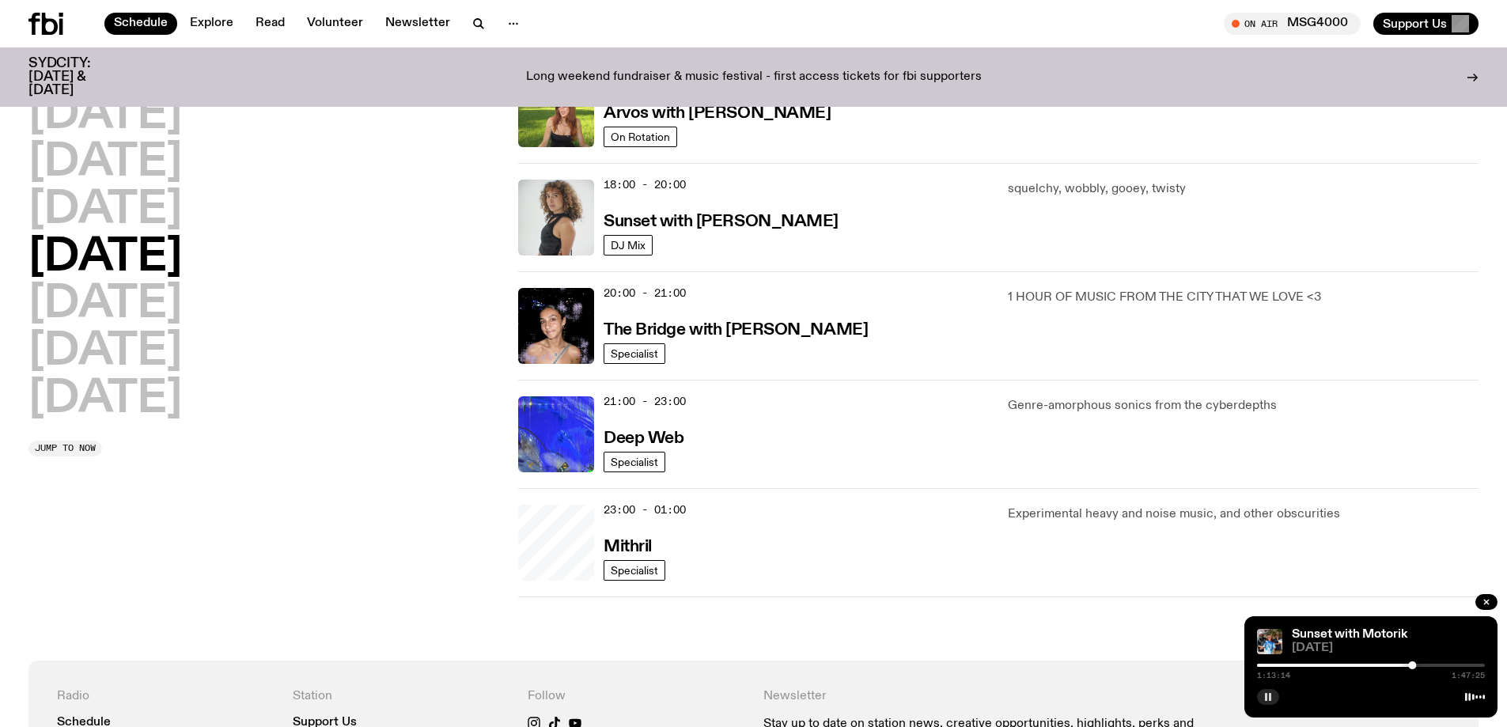
scroll to position [598, 0]
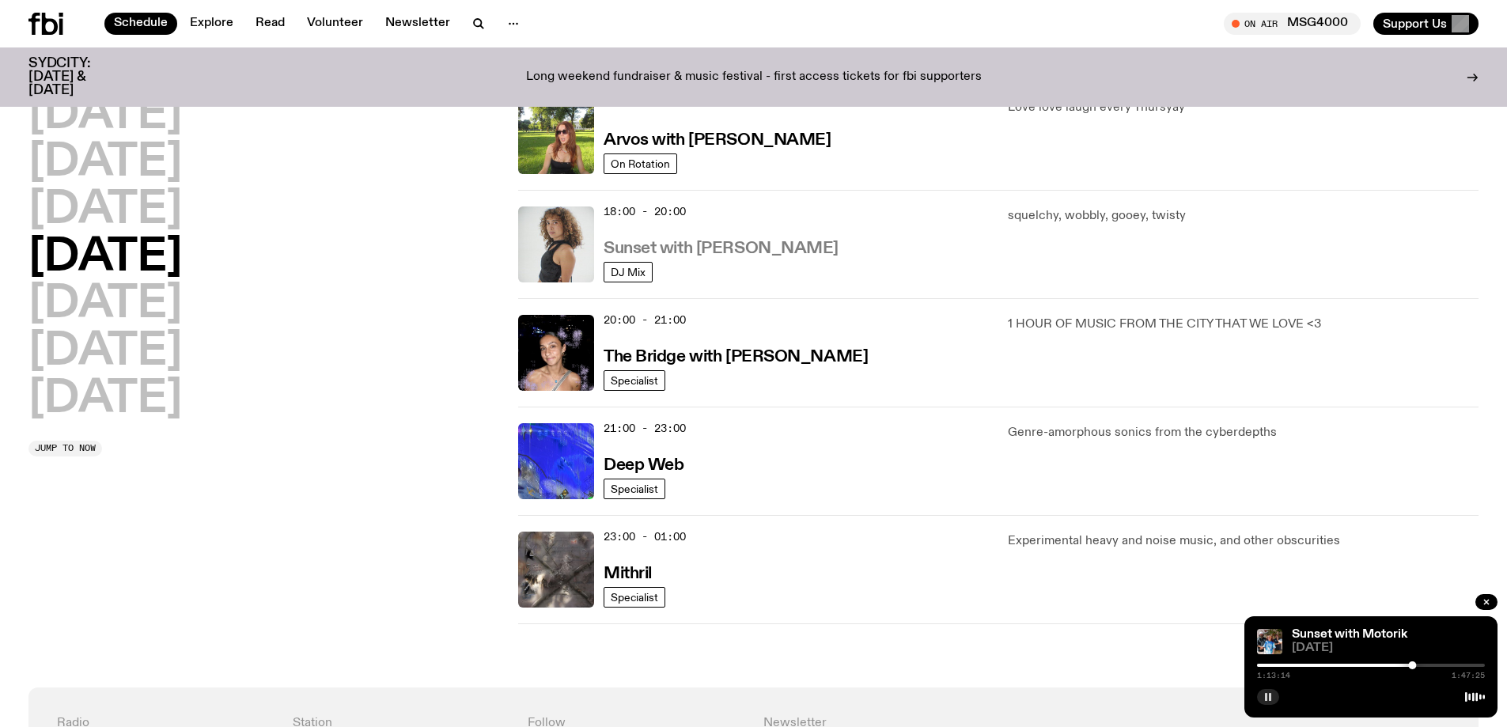
click at [708, 248] on h3 "Sunset with [PERSON_NAME]" at bounding box center [721, 248] width 235 height 17
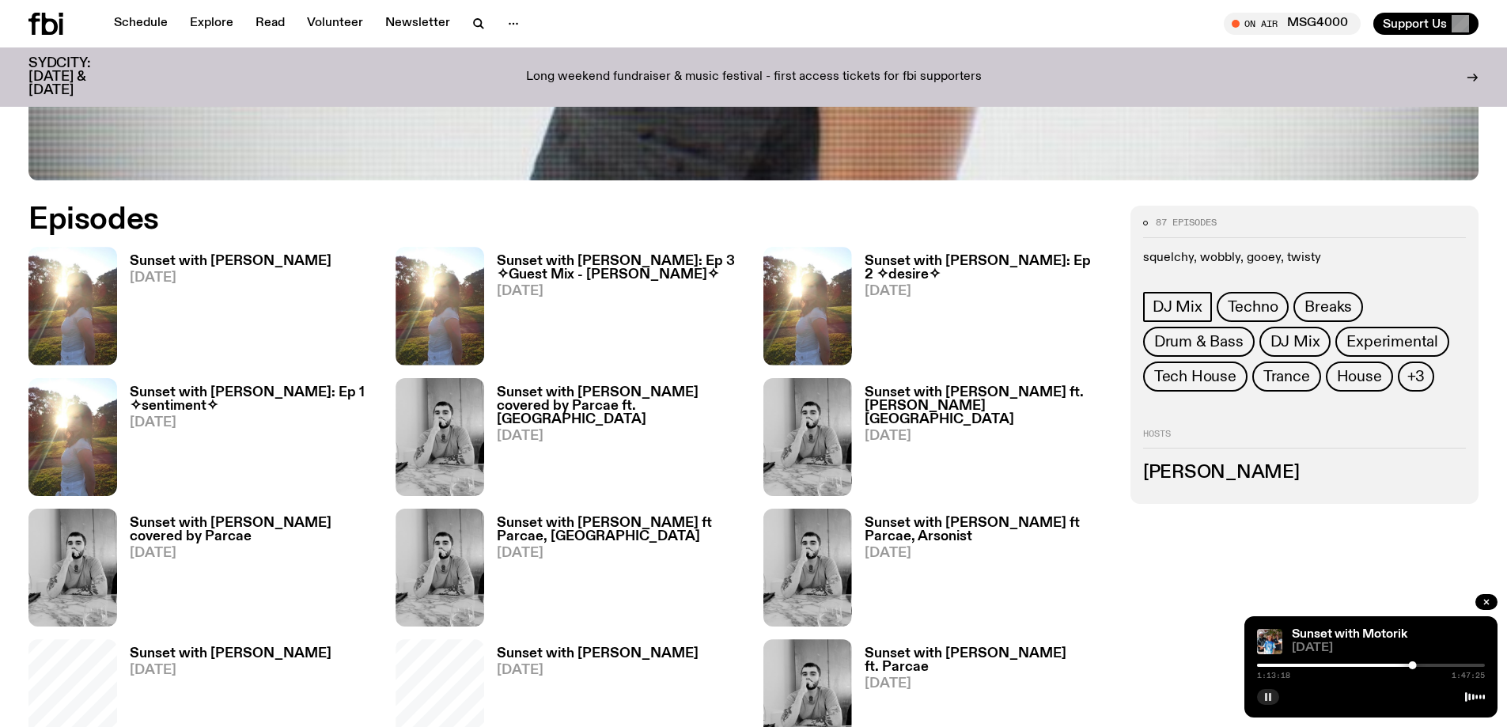
scroll to position [863, 0]
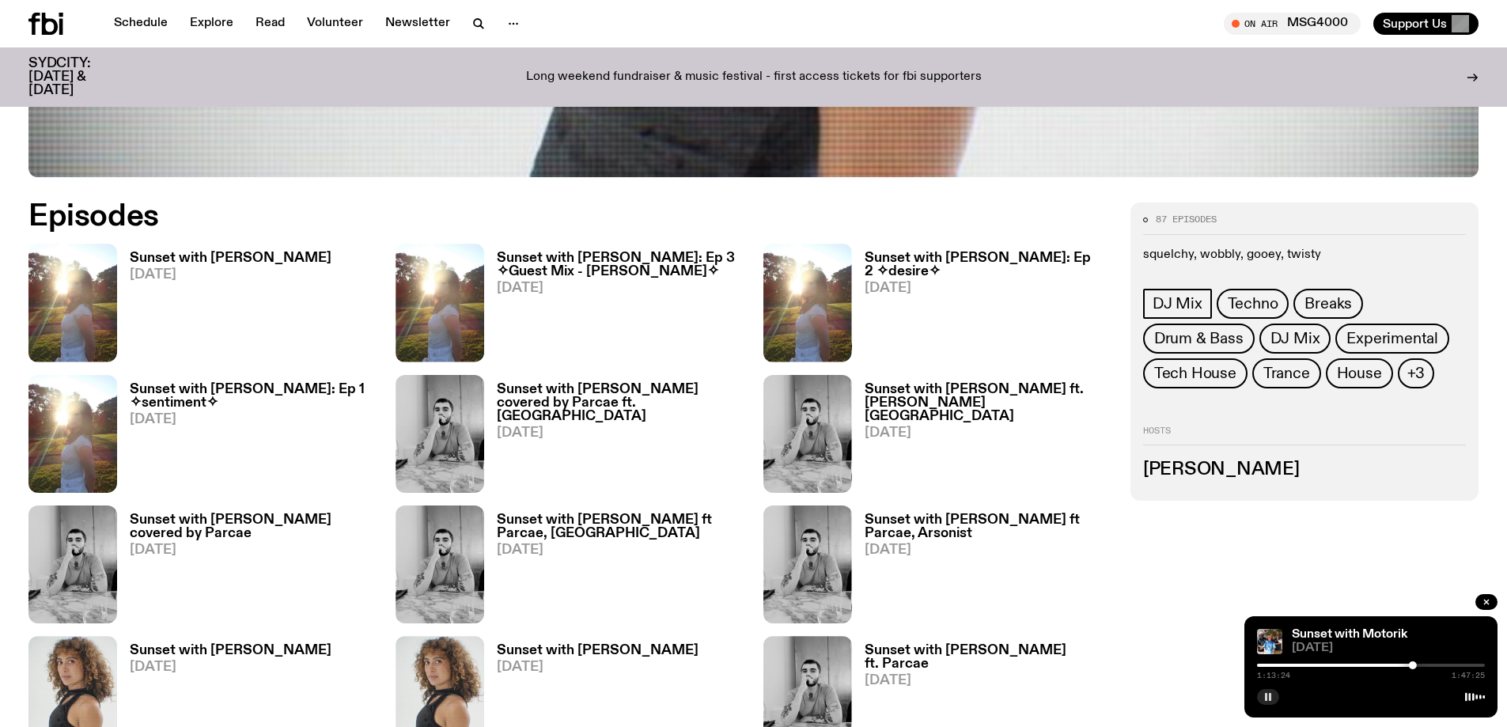
click at [216, 259] on h3 "Sunset with [PERSON_NAME]" at bounding box center [231, 258] width 202 height 13
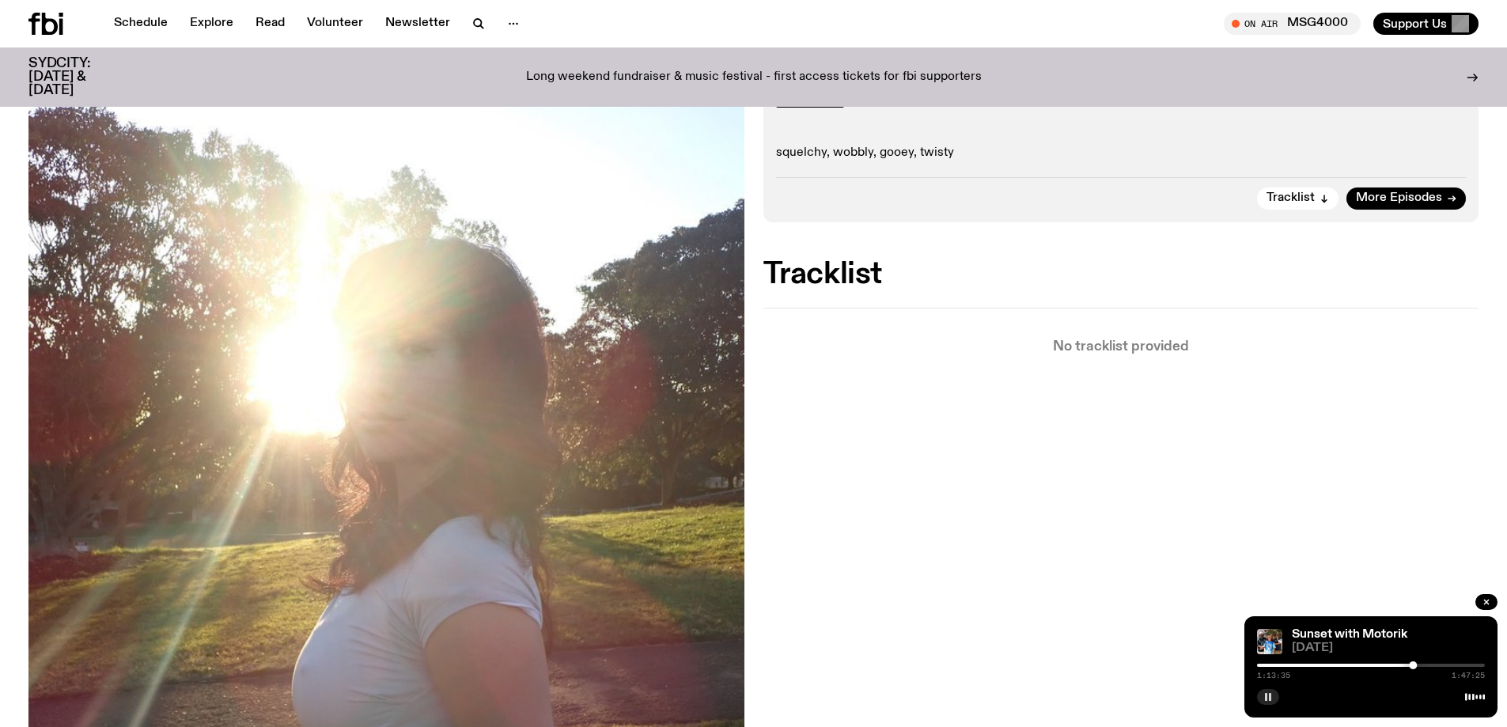
scroll to position [74, 0]
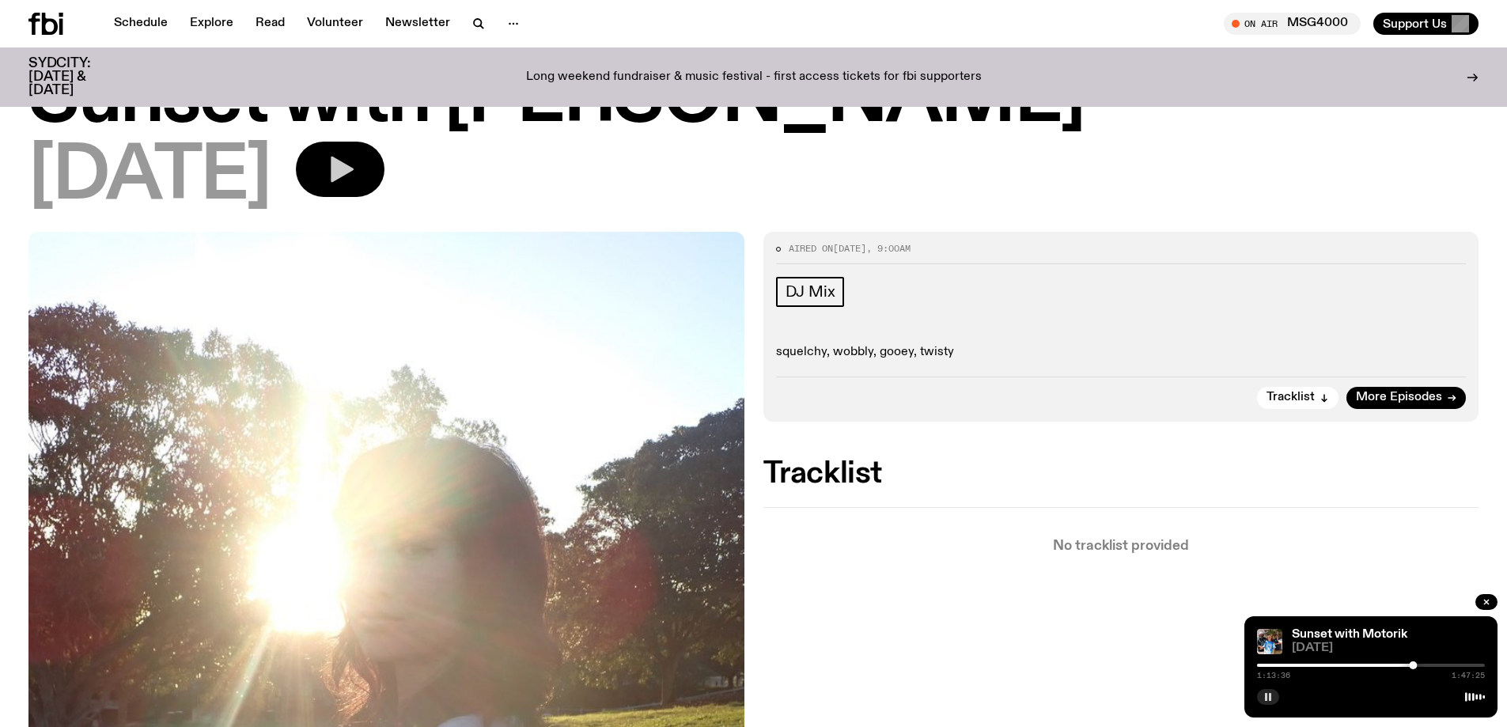
click at [356, 175] on icon "button" at bounding box center [340, 169] width 32 height 32
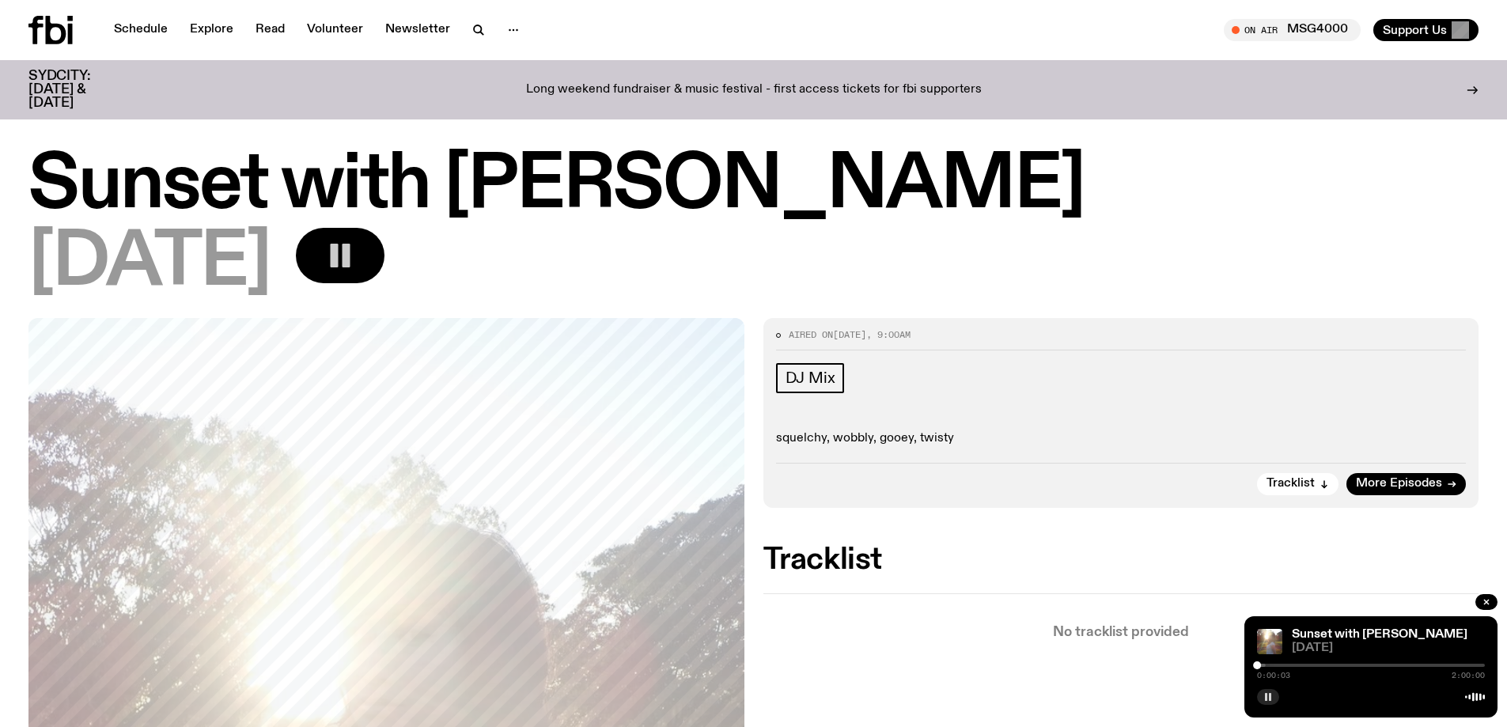
click at [747, 664] on div at bounding box center [1257, 665] width 8 height 8
click at [747, 664] on div at bounding box center [1261, 665] width 8 height 8
click at [747, 664] on div at bounding box center [1263, 665] width 8 height 8
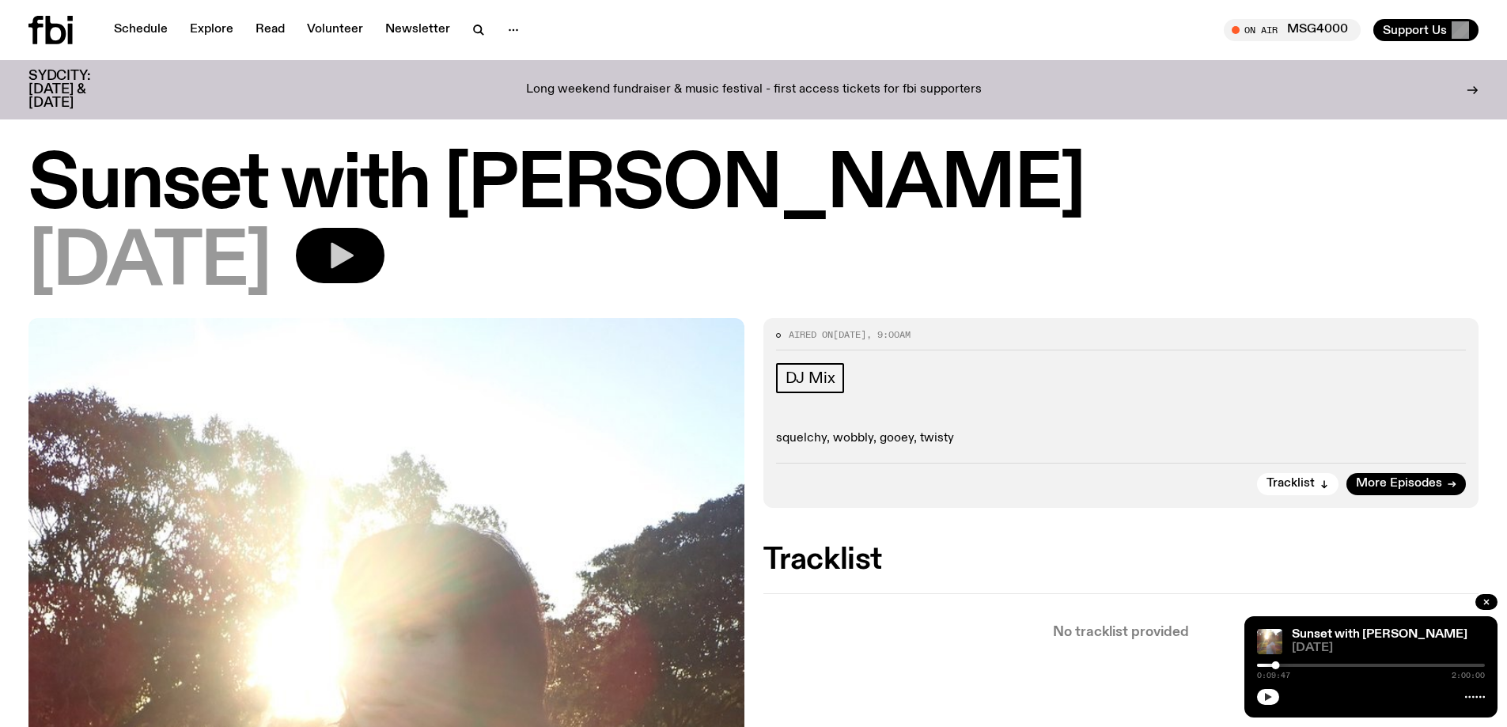
click at [747, 694] on icon "button" at bounding box center [1267, 696] width 9 height 9
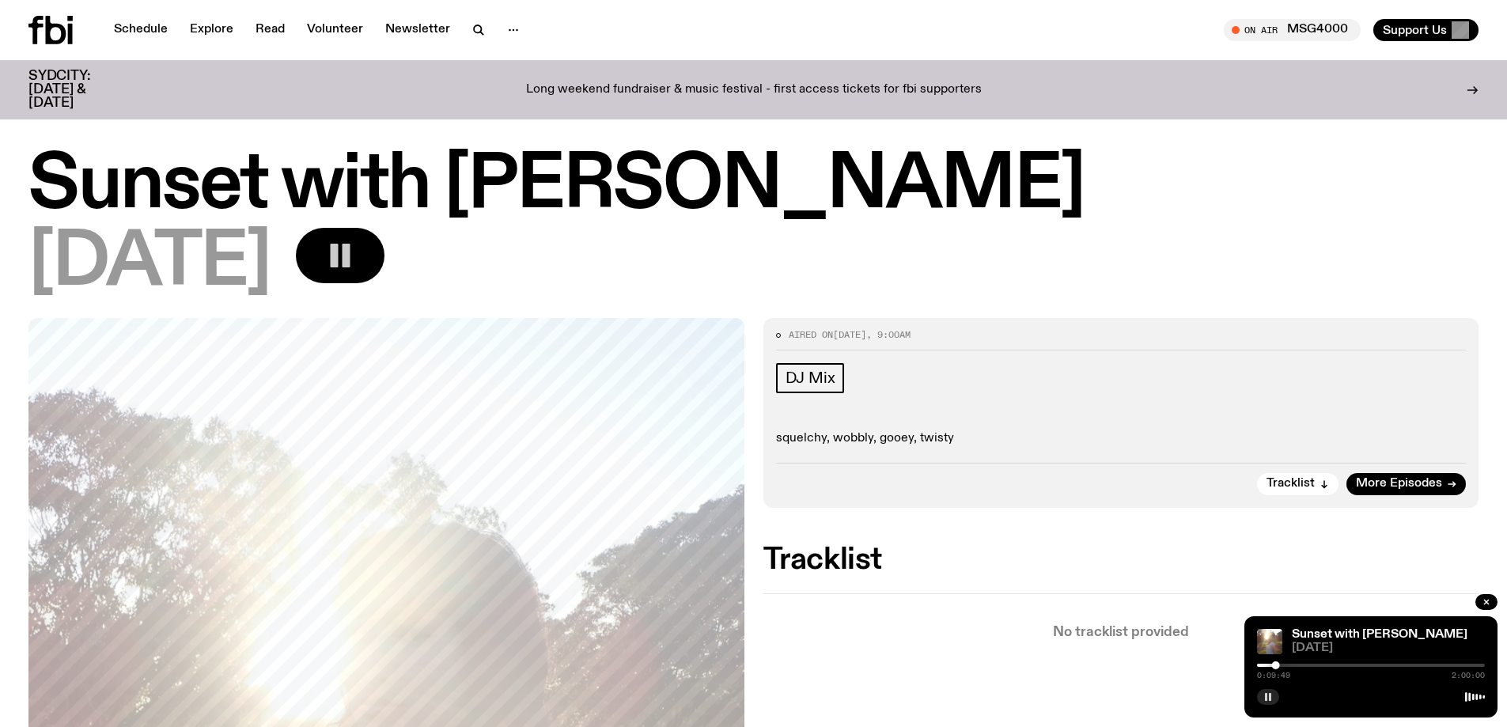
click at [747, 691] on button "button" at bounding box center [1268, 697] width 22 height 16
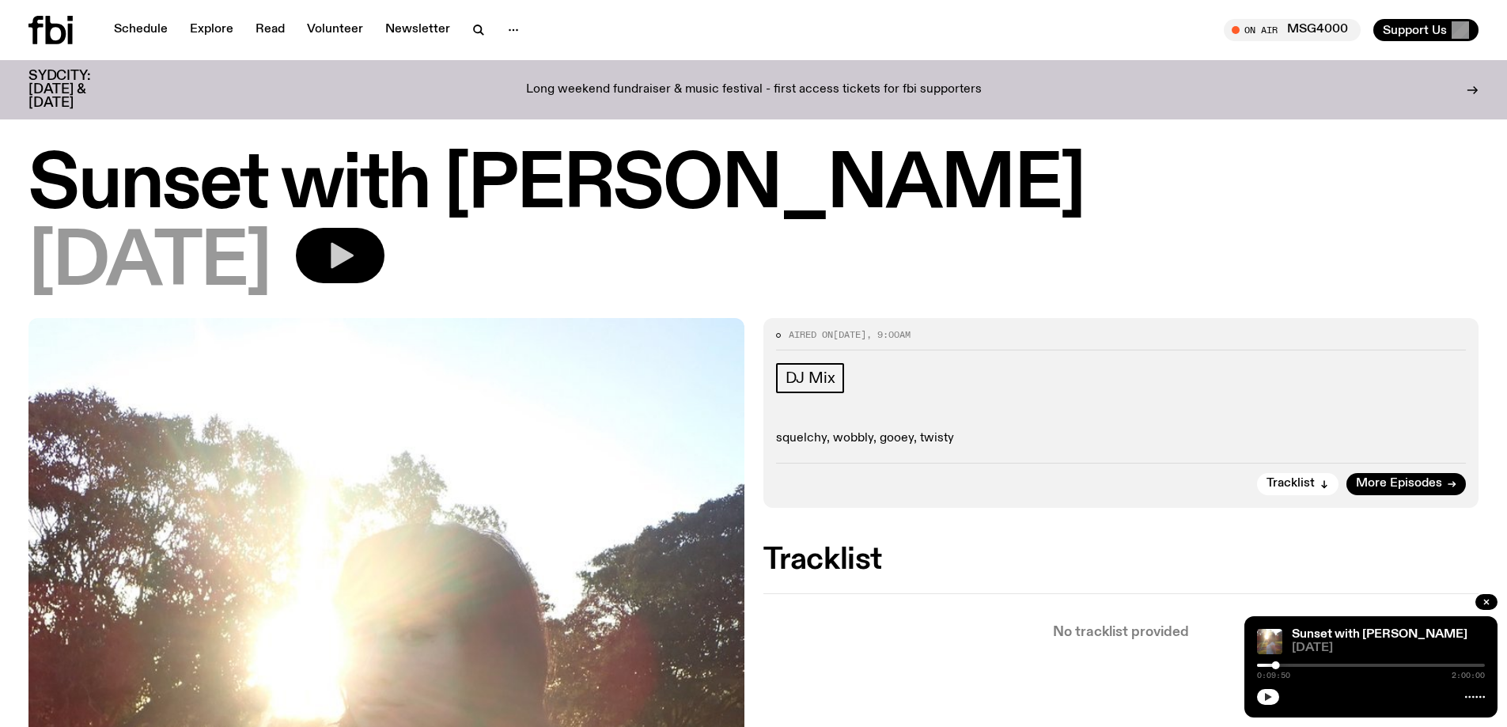
click at [747, 697] on button "button" at bounding box center [1268, 697] width 22 height 16
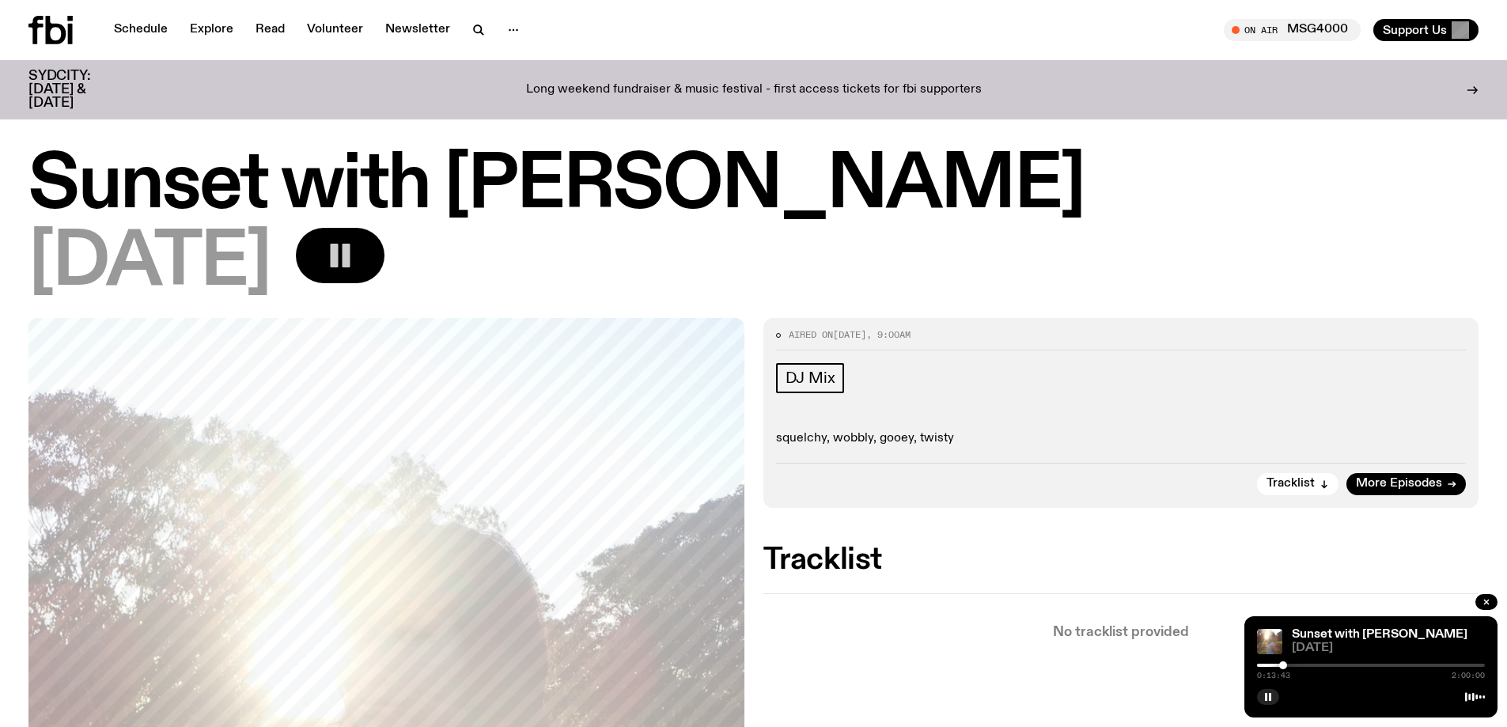
click at [747, 666] on div at bounding box center [1371, 665] width 228 height 3
click at [747, 665] on div at bounding box center [1371, 665] width 228 height 3
click at [747, 664] on div at bounding box center [1371, 665] width 228 height 3
click at [747, 666] on div at bounding box center [1264, 665] width 228 height 3
click at [747, 666] on div at bounding box center [1371, 665] width 228 height 3
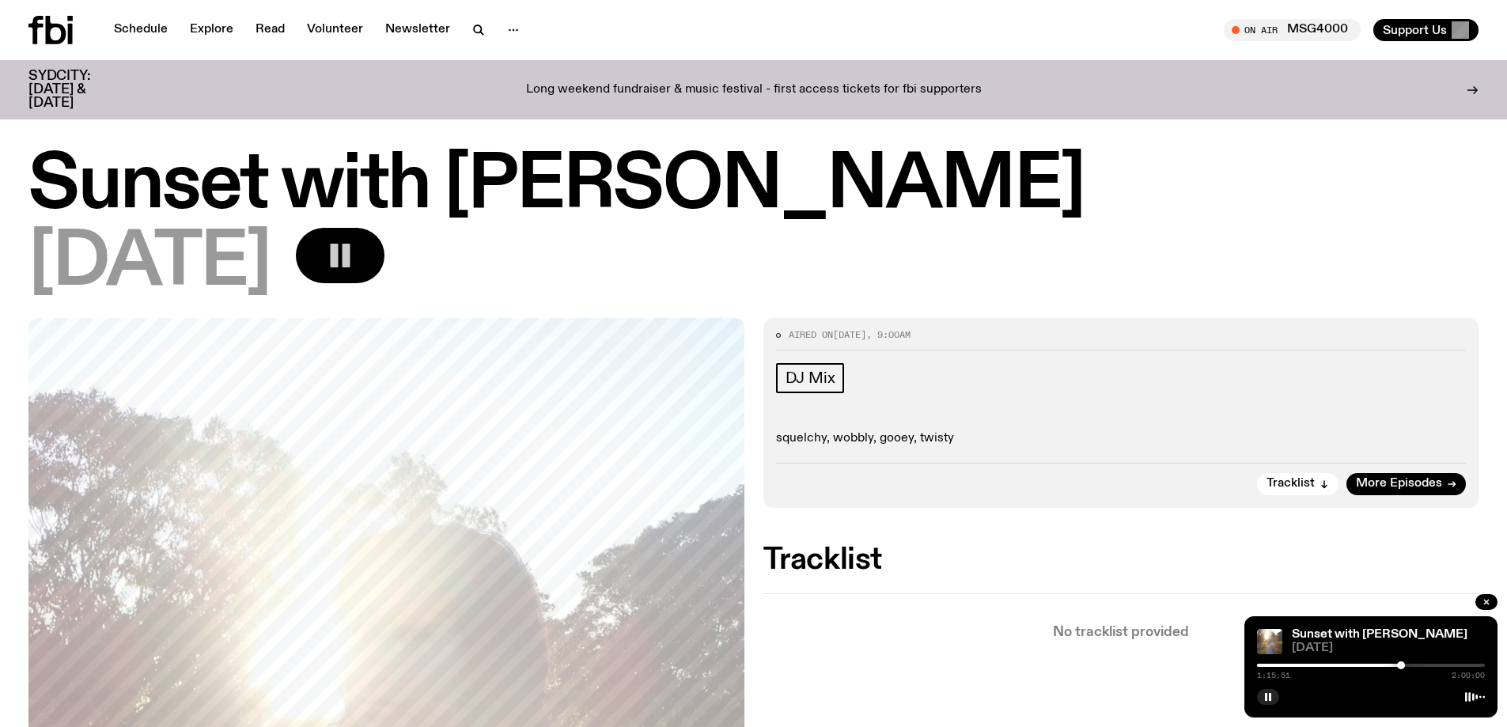
click at [747, 665] on div at bounding box center [1371, 665] width 228 height 3
click at [747, 664] on div at bounding box center [1330, 665] width 228 height 3
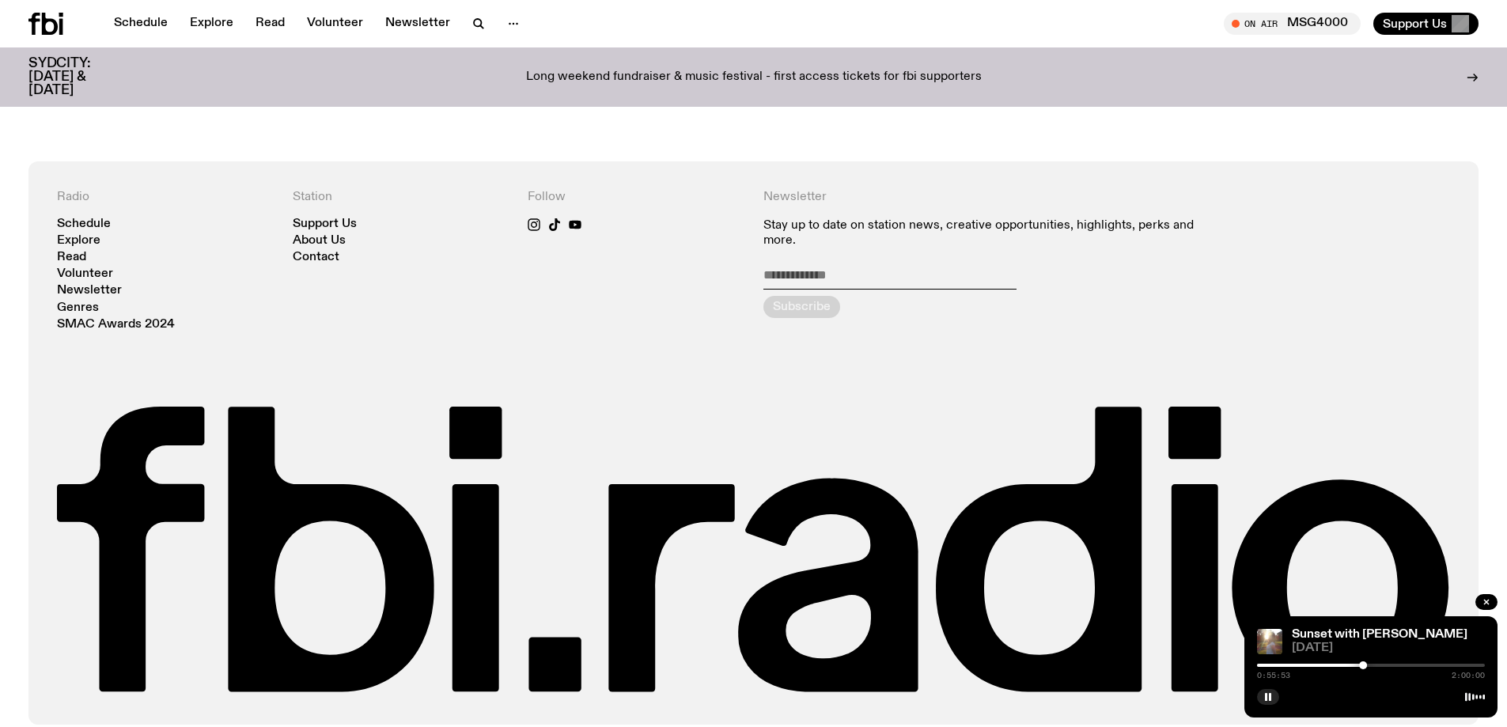
scroll to position [1247, 0]
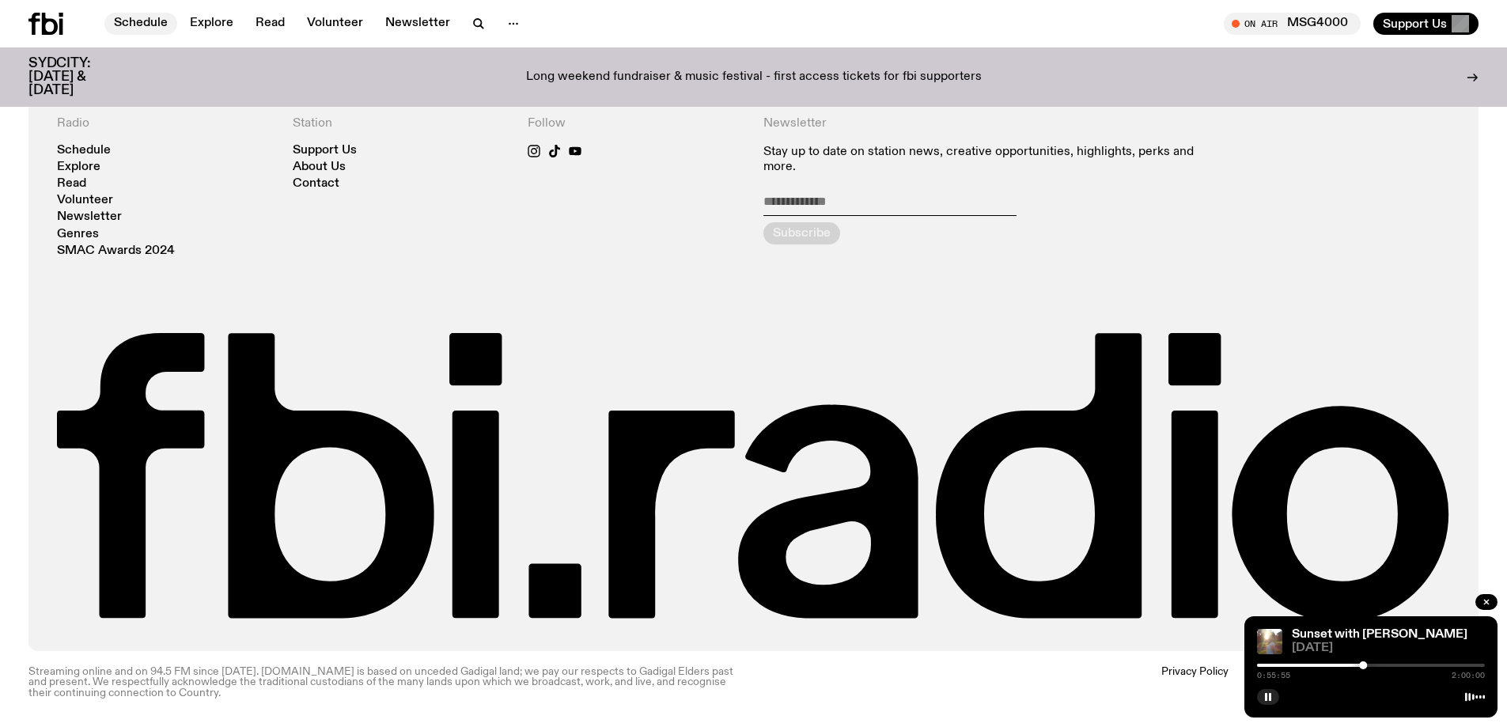
click at [148, 18] on link "Schedule" at bounding box center [140, 24] width 73 height 22
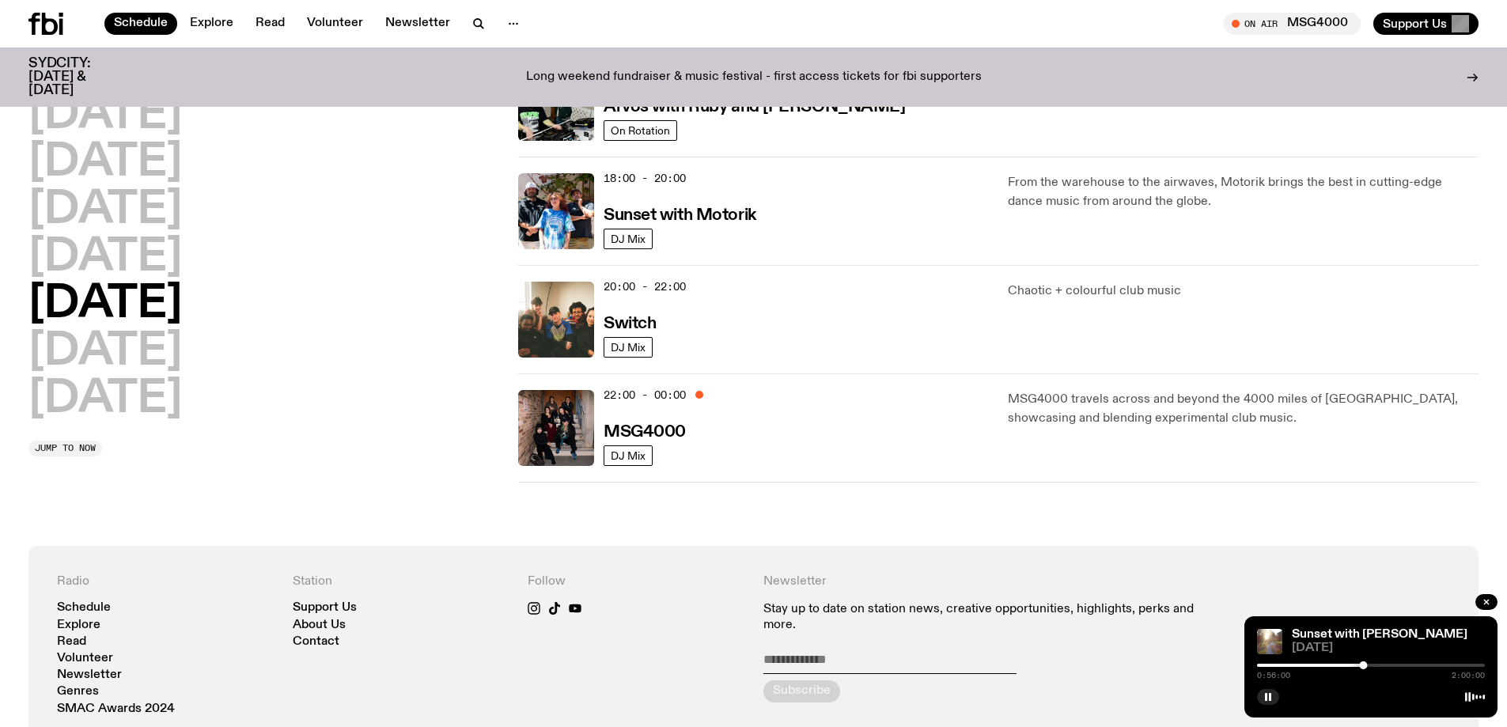
scroll to position [533, 0]
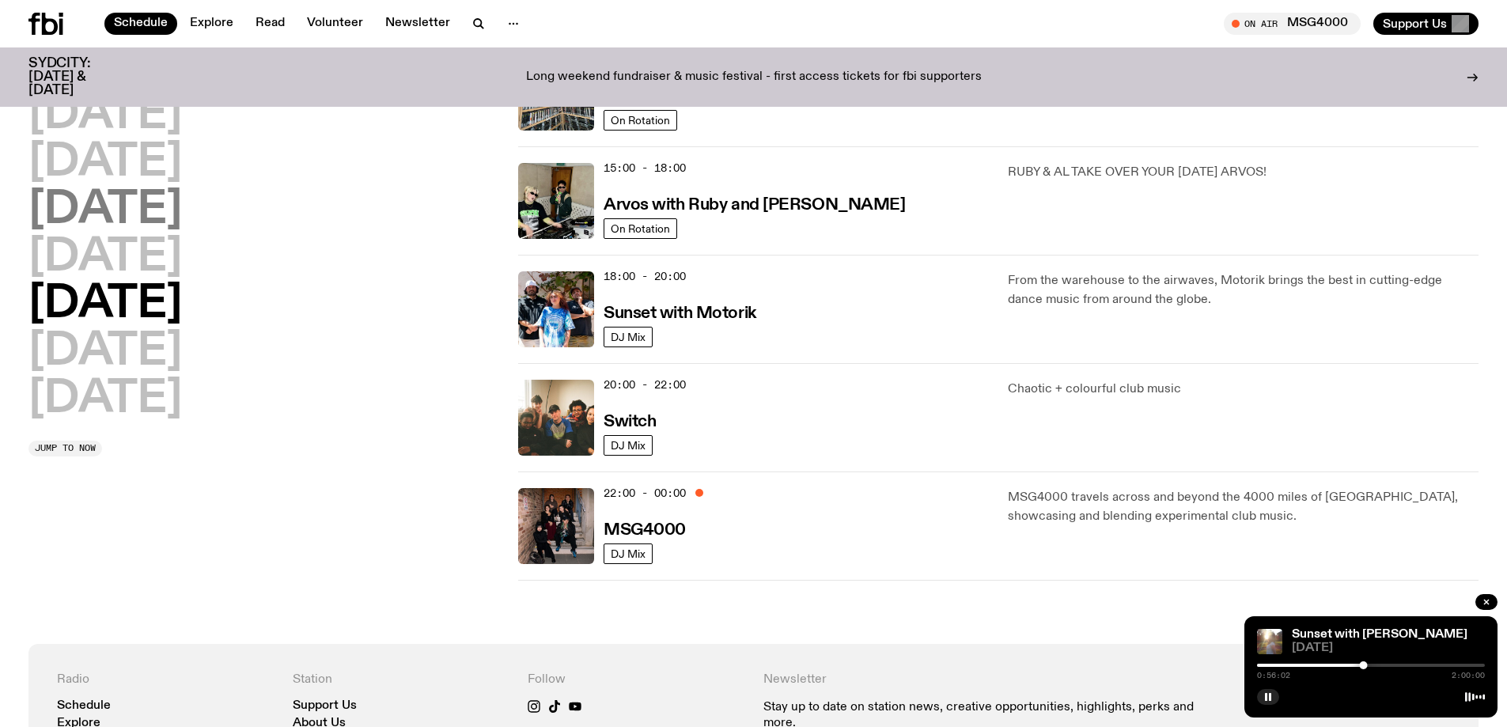
click at [108, 211] on h2 "[DATE]" at bounding box center [104, 210] width 153 height 44
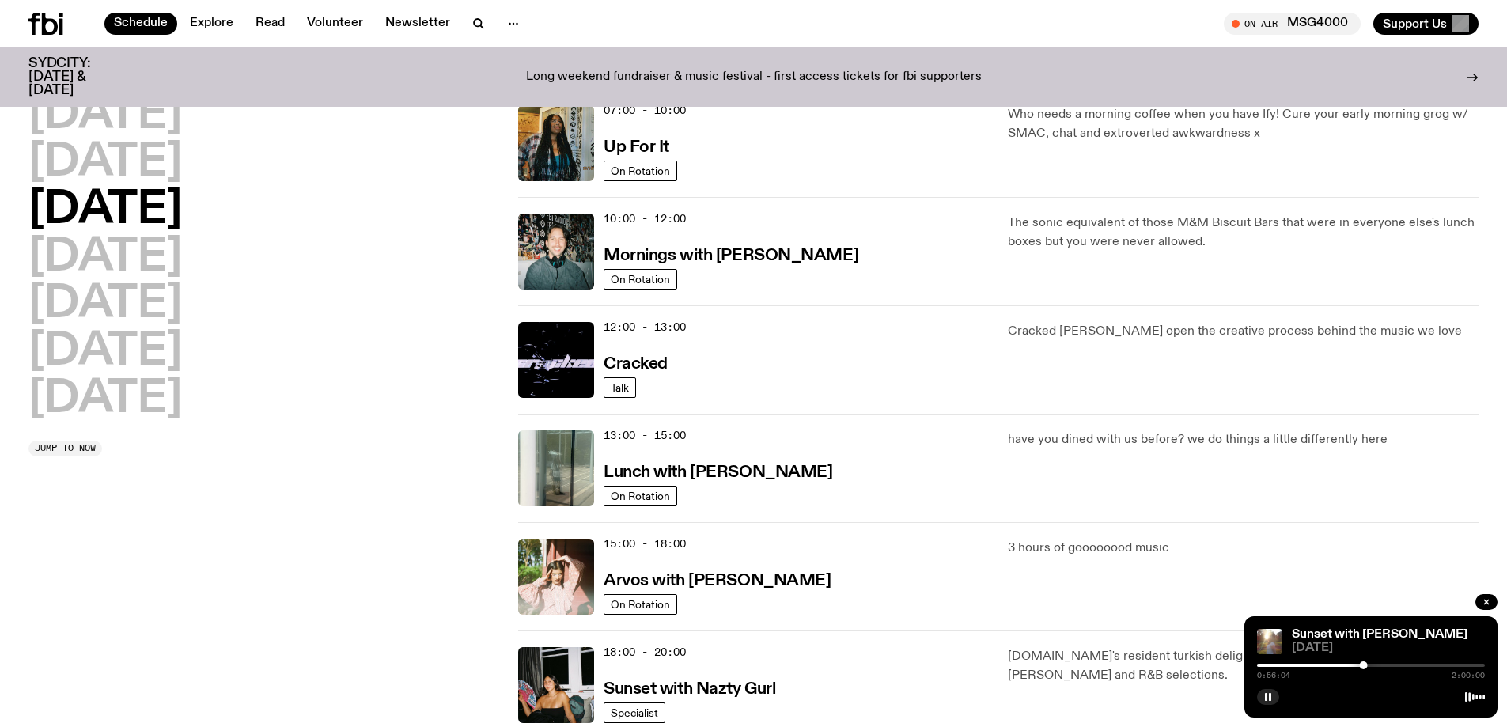
scroll to position [361, 0]
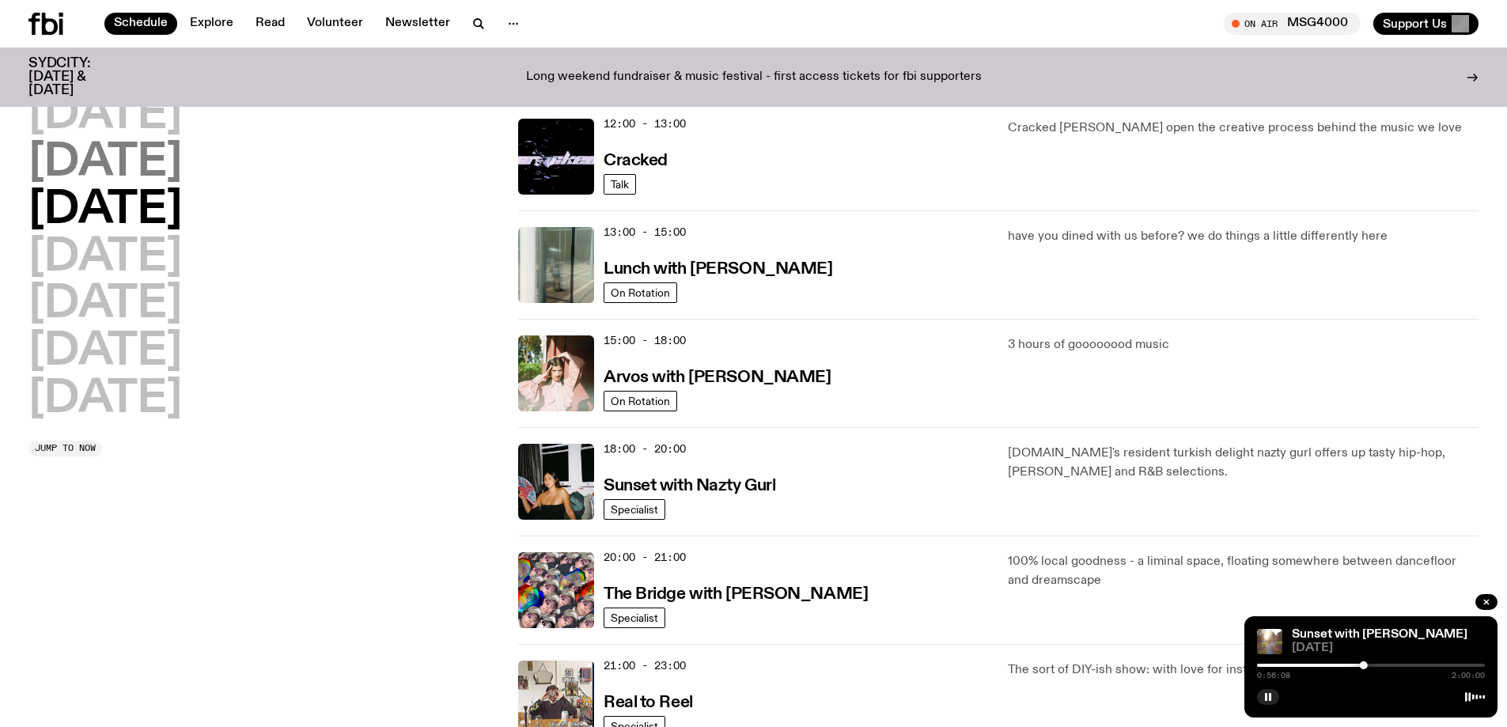
click at [171, 176] on h2 "[DATE]" at bounding box center [104, 163] width 153 height 44
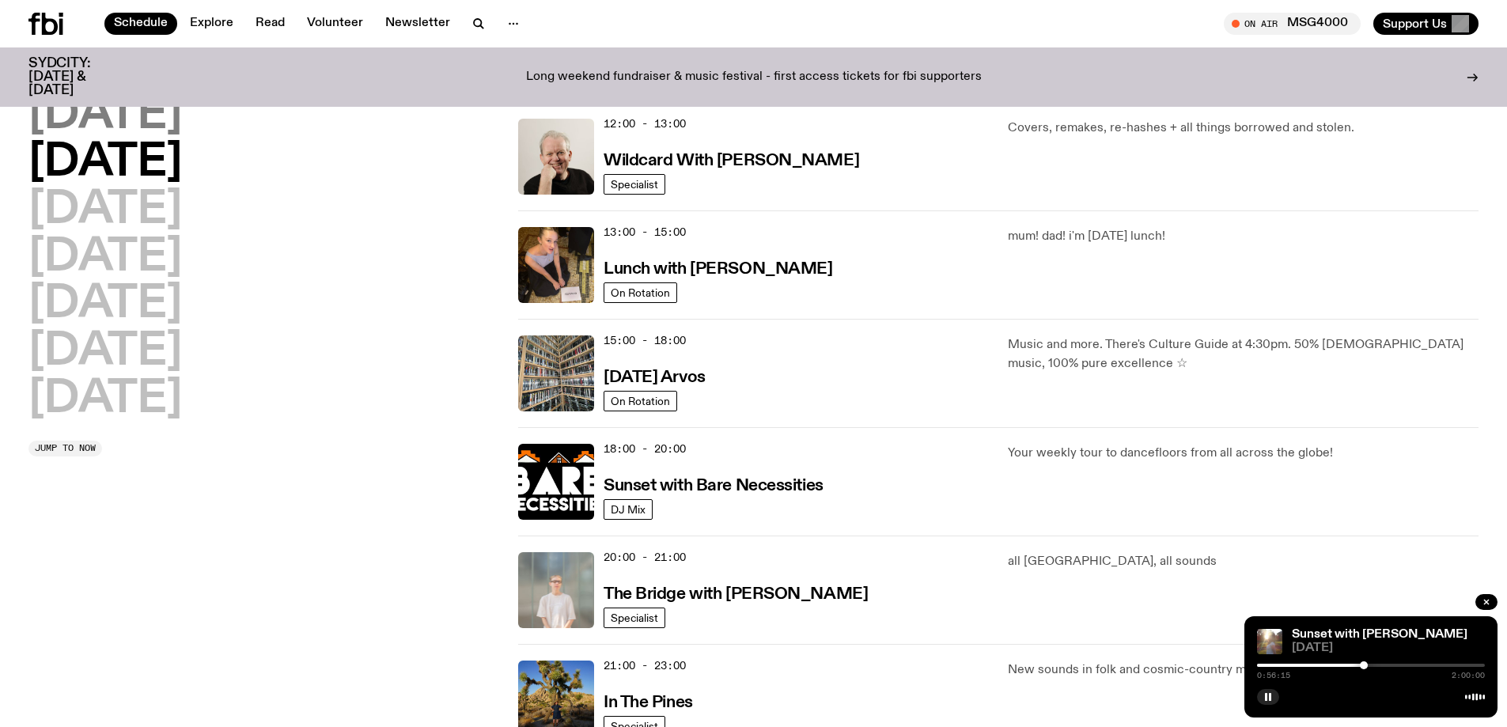
click at [127, 117] on h2 "[DATE]" at bounding box center [104, 115] width 153 height 44
